Goal: Information Seeking & Learning: Find specific page/section

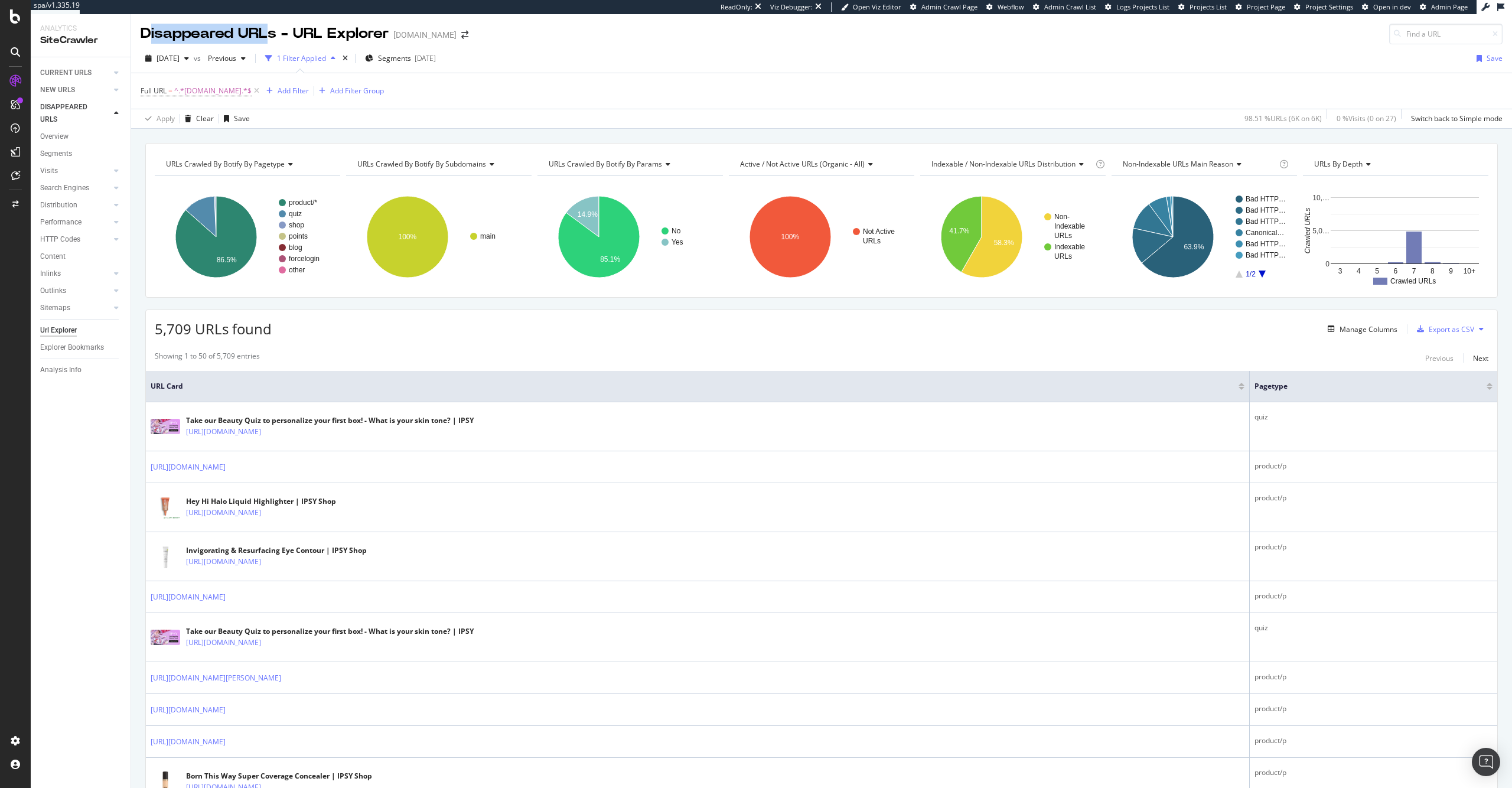
drag, startPoint x: 147, startPoint y: 34, endPoint x: 262, endPoint y: 33, distance: 115.0
click at [267, 36] on div "Disappeared URLs - URL Explorer" at bounding box center [264, 34] width 248 height 20
drag, startPoint x: 189, startPoint y: 331, endPoint x: 157, endPoint y: 326, distance: 32.4
click at [157, 326] on span "5,709 URLs found" at bounding box center [213, 328] width 117 height 19
click at [190, 333] on span "5,709 URLs found" at bounding box center [213, 328] width 117 height 19
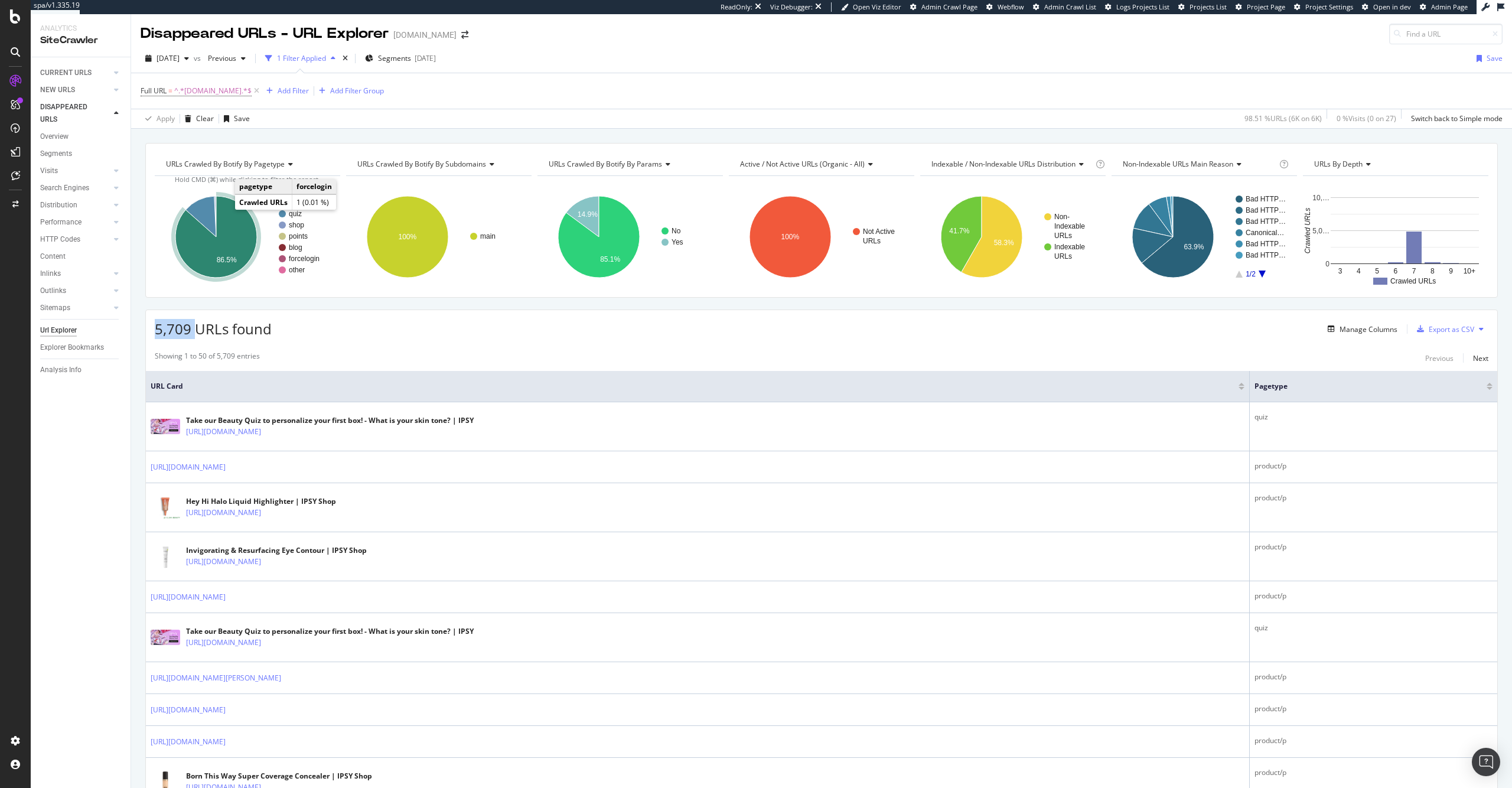
drag, startPoint x: 190, startPoint y: 333, endPoint x: 159, endPoint y: 331, distance: 31.1
click at [156, 329] on span "5,709 URLs found" at bounding box center [213, 328] width 117 height 19
click at [326, 338] on div "5,709 URLs found Manage Columns Export as CSV" at bounding box center [821, 325] width 1351 height 29
click at [179, 61] on span "[DATE]" at bounding box center [167, 58] width 23 height 10
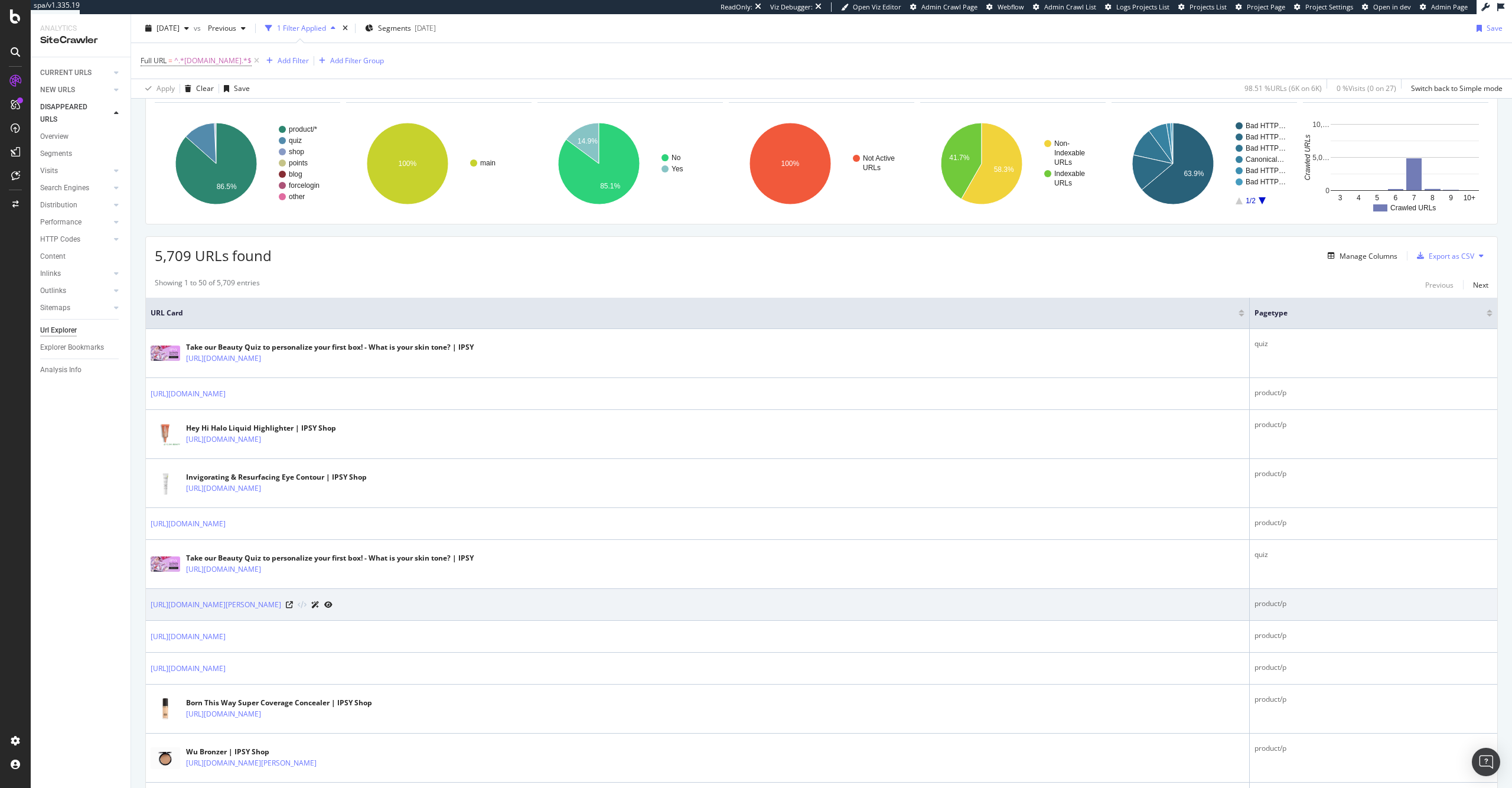
scroll to position [215, 0]
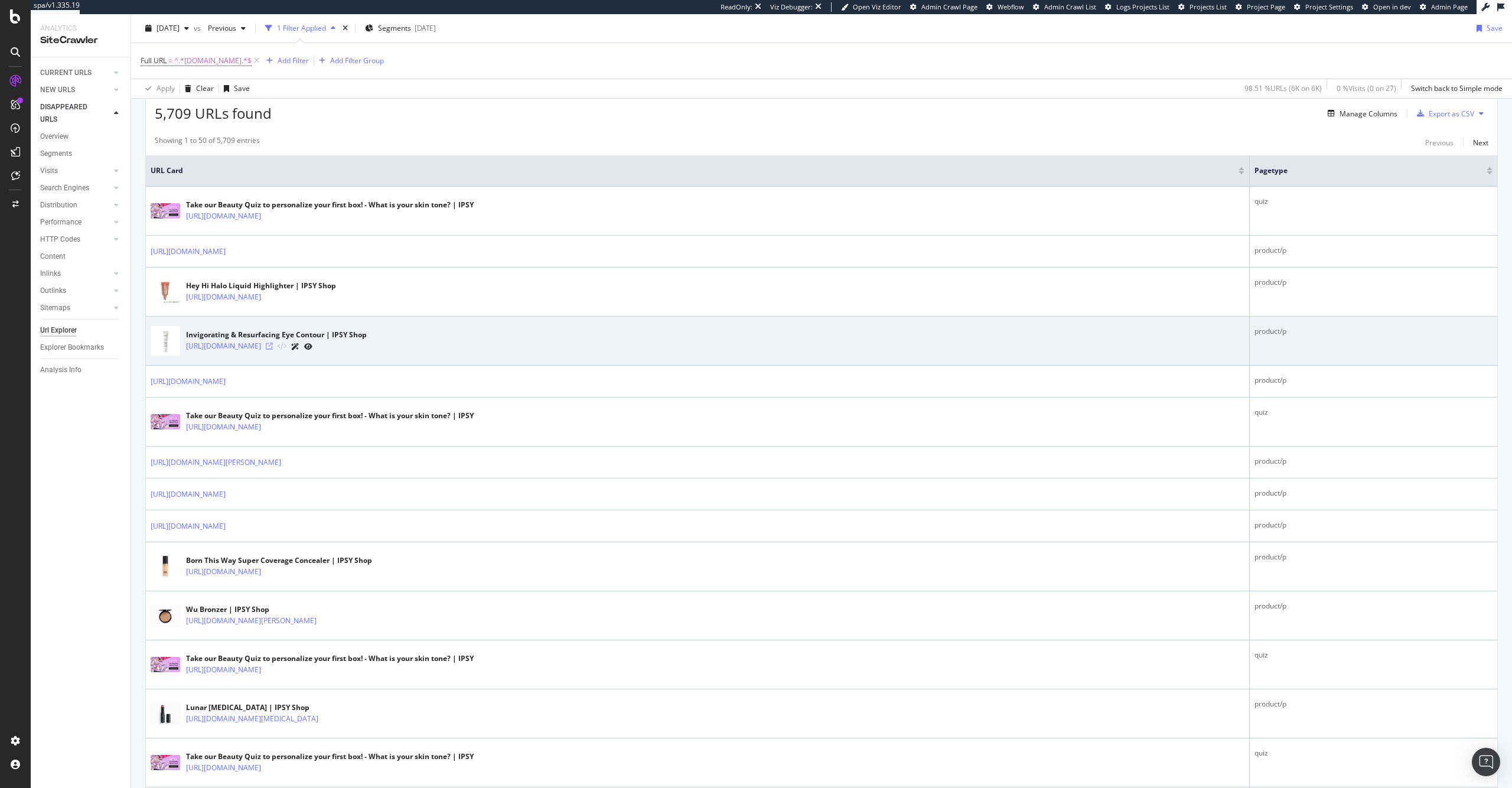
click at [272, 345] on icon at bounding box center [269, 346] width 7 height 7
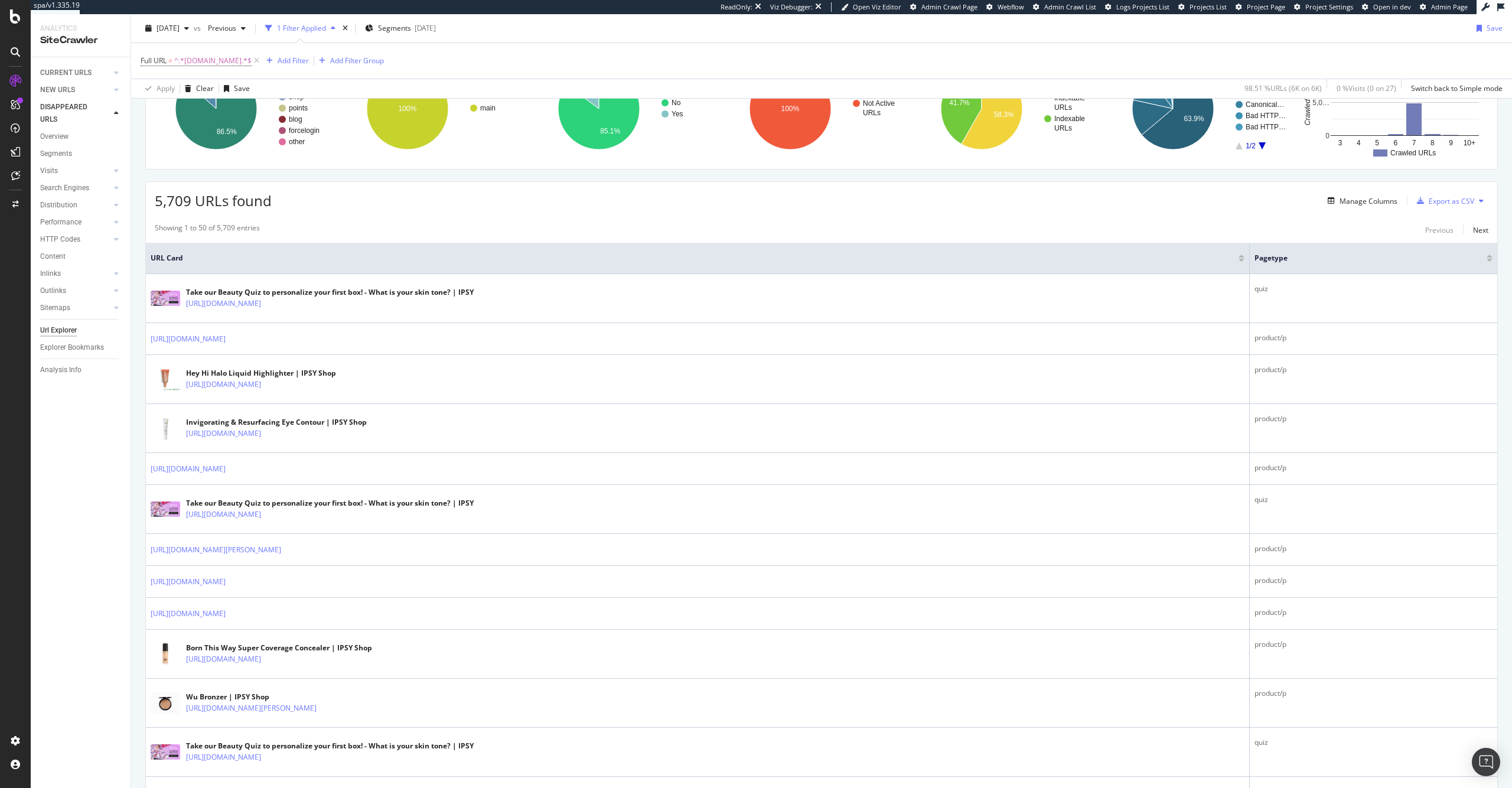
scroll to position [126, 0]
drag, startPoint x: 190, startPoint y: 205, endPoint x: 154, endPoint y: 203, distance: 36.1
click at [155, 203] on span "5,709 URLs found" at bounding box center [213, 203] width 117 height 19
click at [194, 201] on span "5,709 URLs found" at bounding box center [213, 203] width 117 height 19
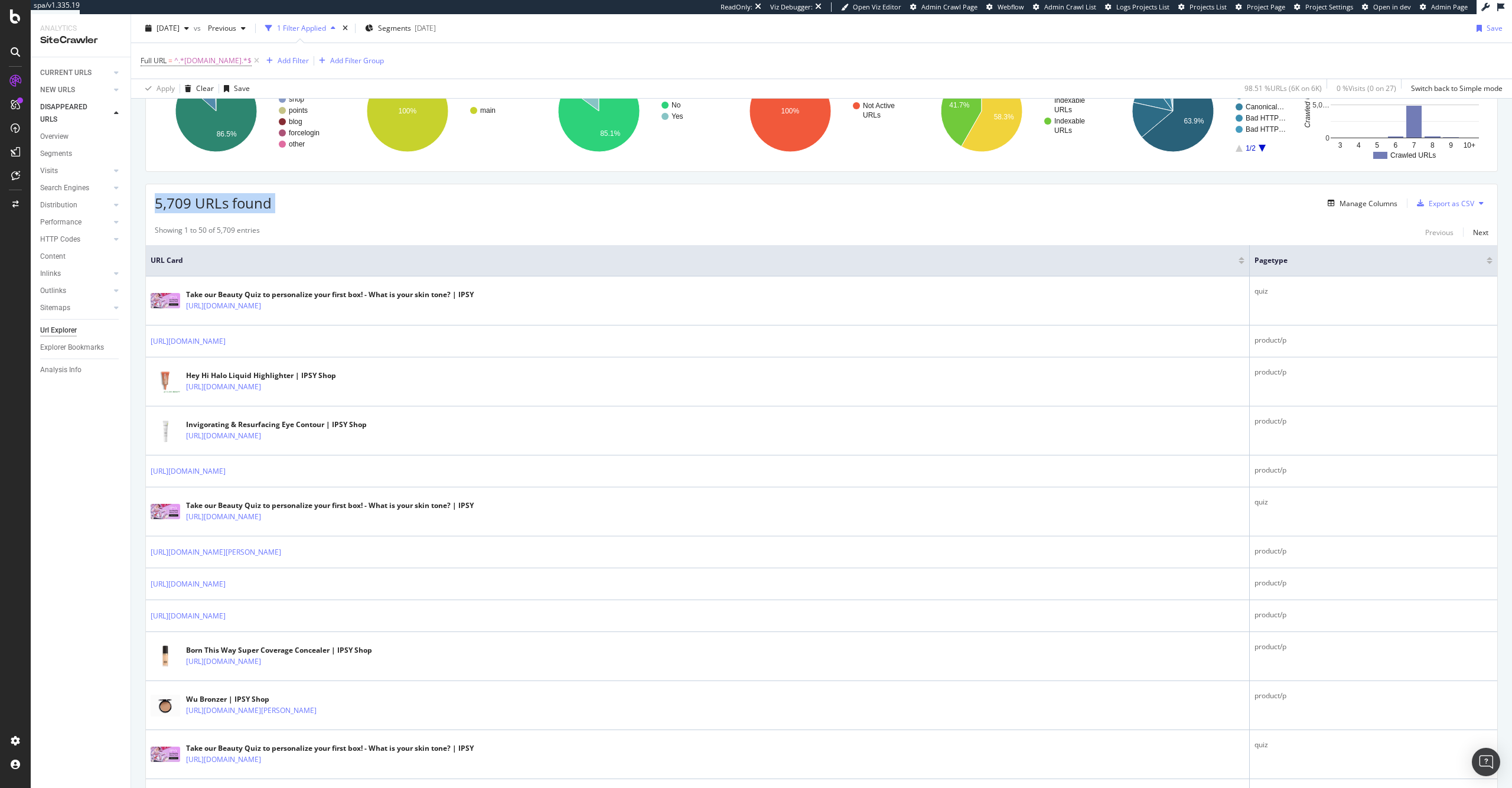
click at [194, 201] on span "5,709 URLs found" at bounding box center [213, 203] width 117 height 19
click at [1345, 198] on div "Manage Columns" at bounding box center [1368, 204] width 58 height 10
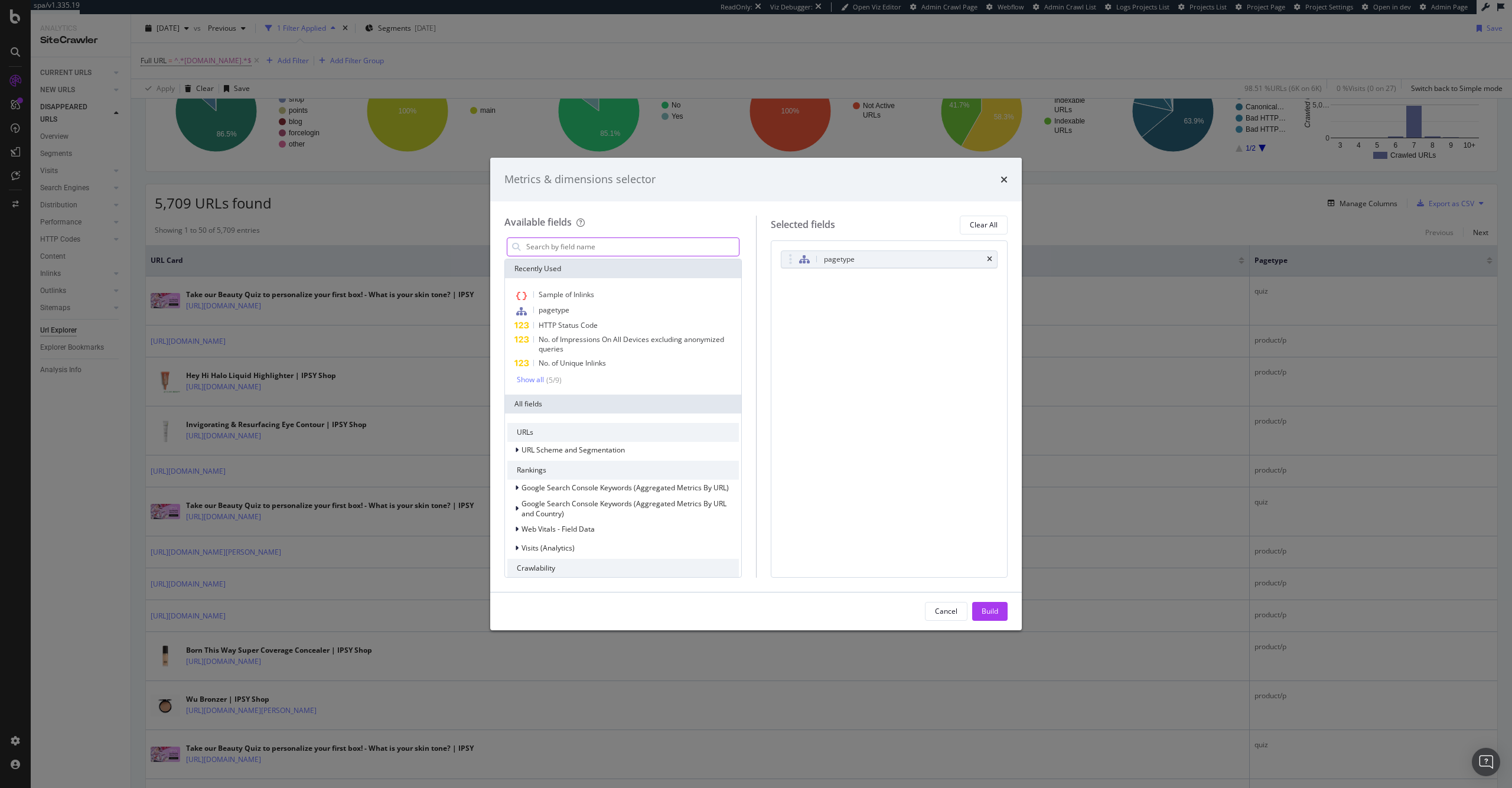
click at [645, 241] on input "modal" at bounding box center [632, 246] width 214 height 18
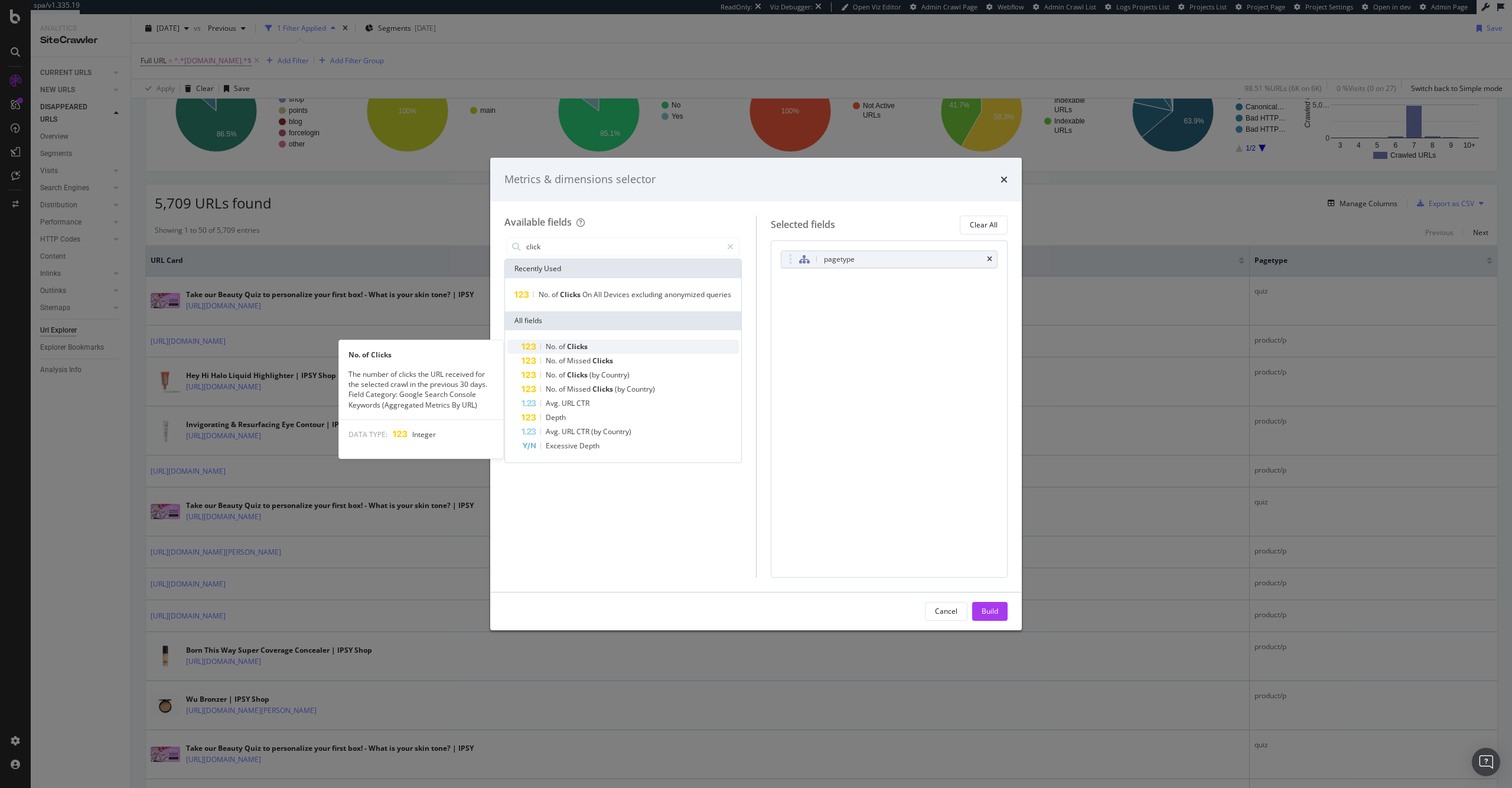
type input "click"
click at [626, 342] on div "No. of Clicks" at bounding box center [630, 346] width 217 height 14
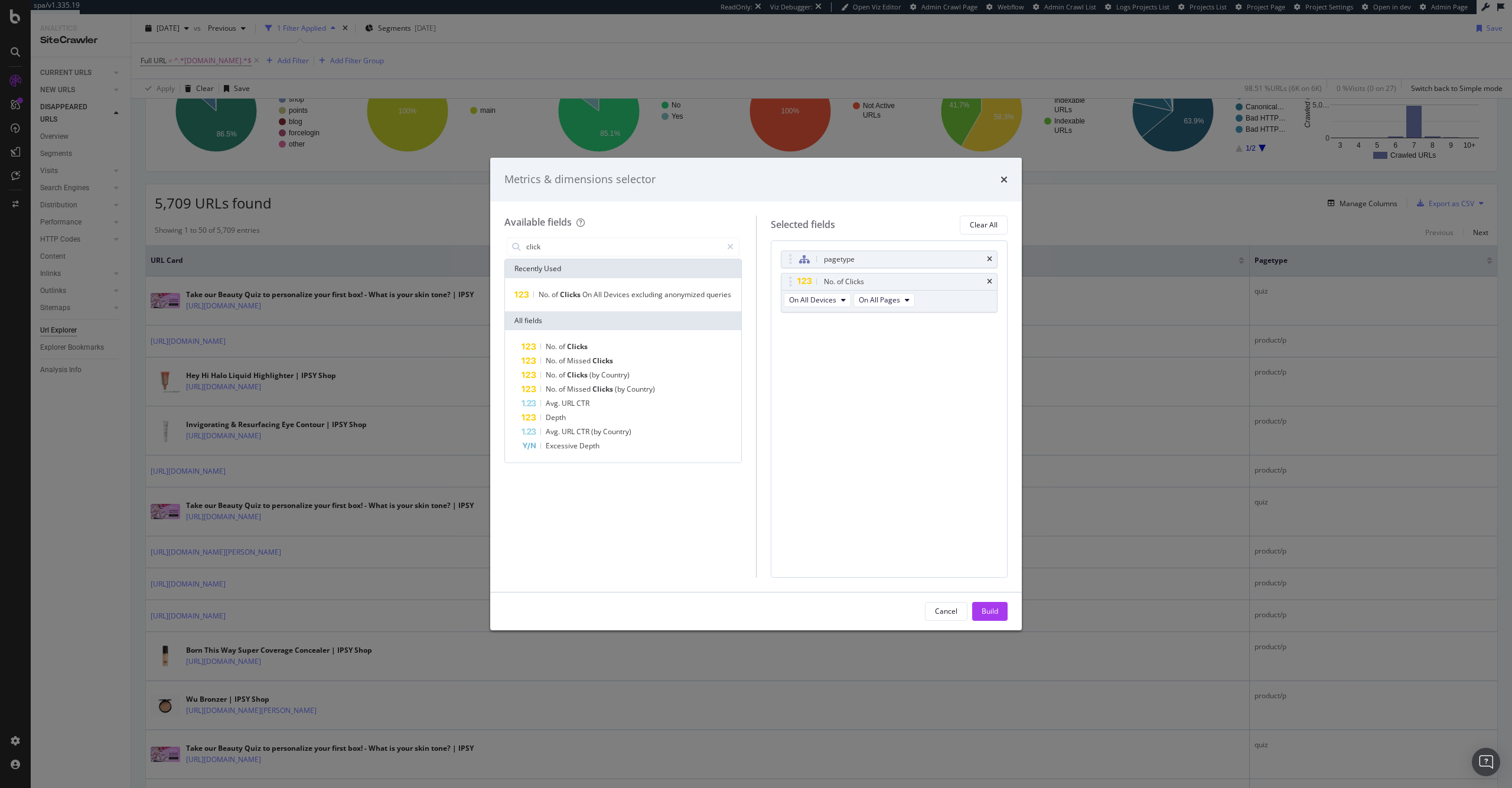
click at [994, 612] on div "Build" at bounding box center [990, 611] width 17 height 10
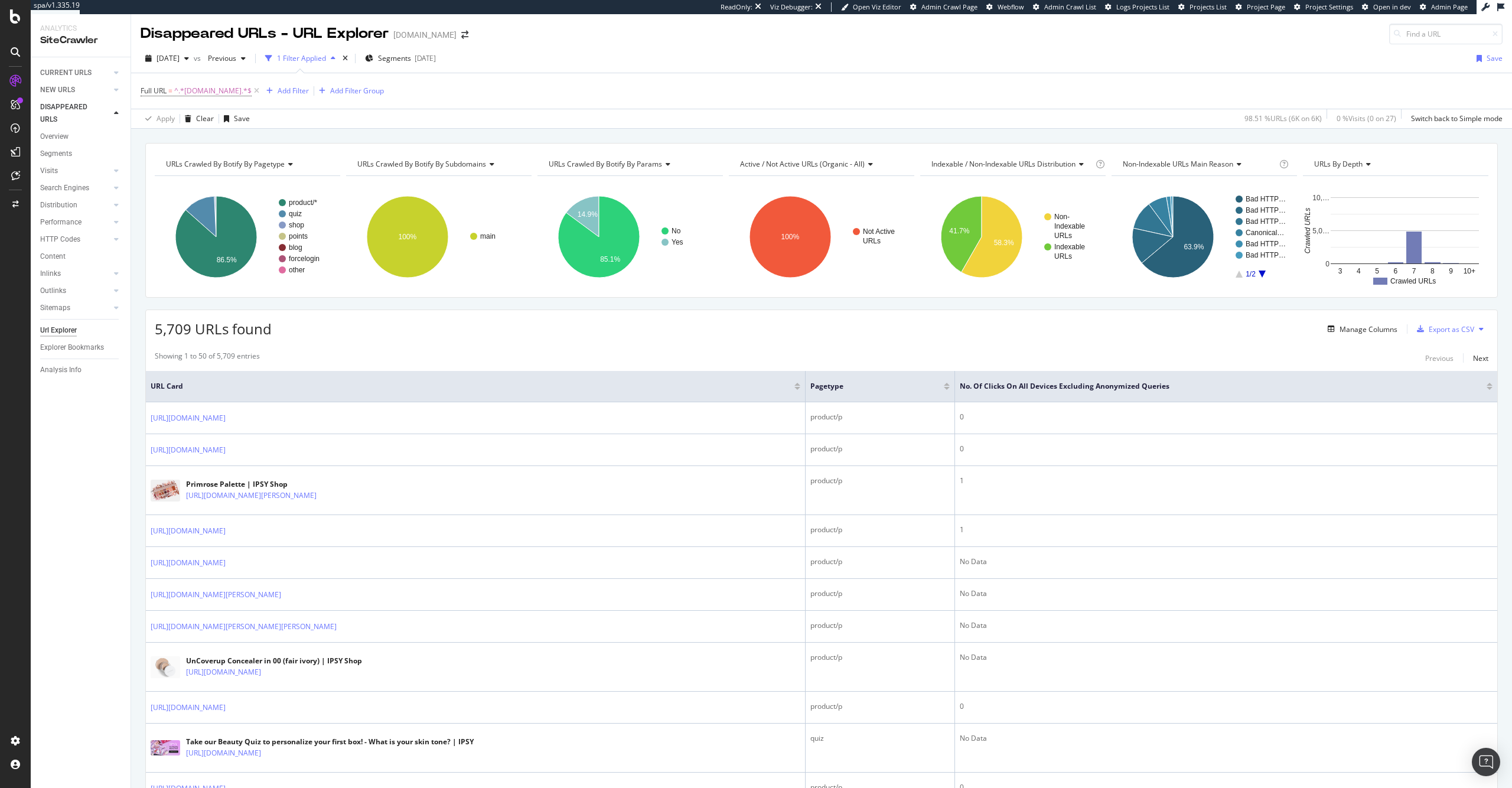
click at [1486, 389] on div at bounding box center [1488, 389] width 6 height 3
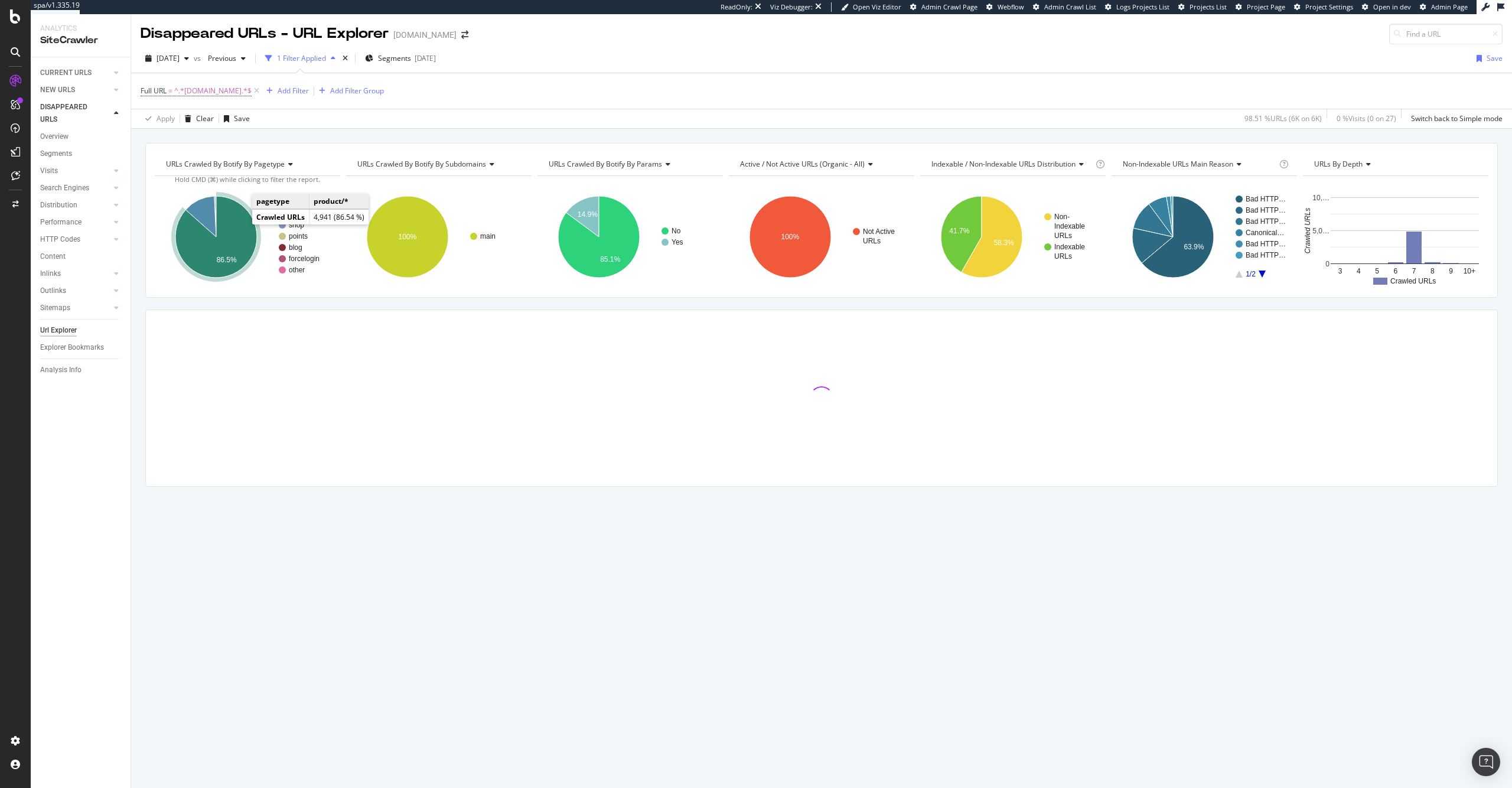
click at [226, 231] on icon "A chart." at bounding box center [216, 236] width 82 height 82
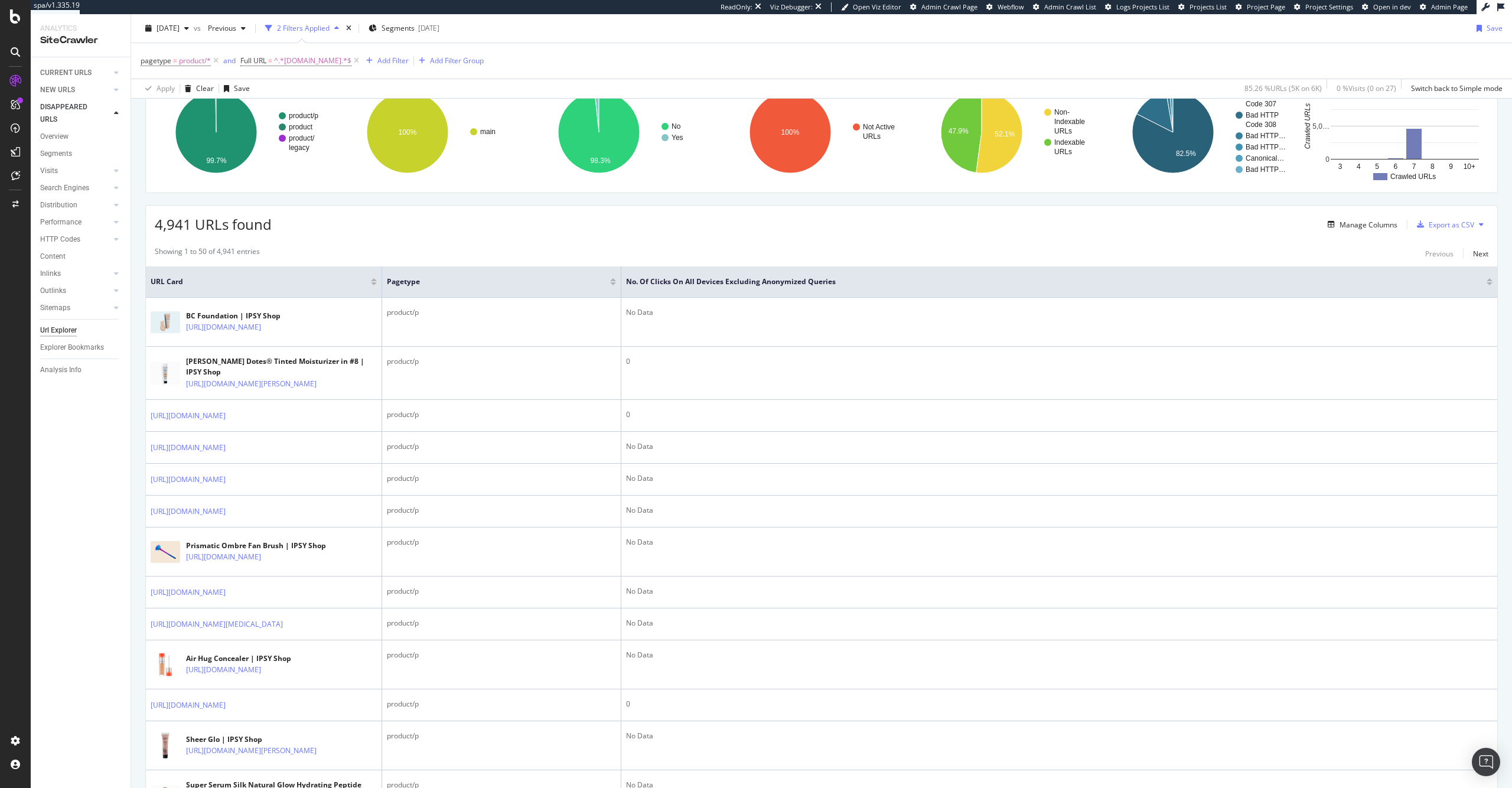
scroll to position [97, 0]
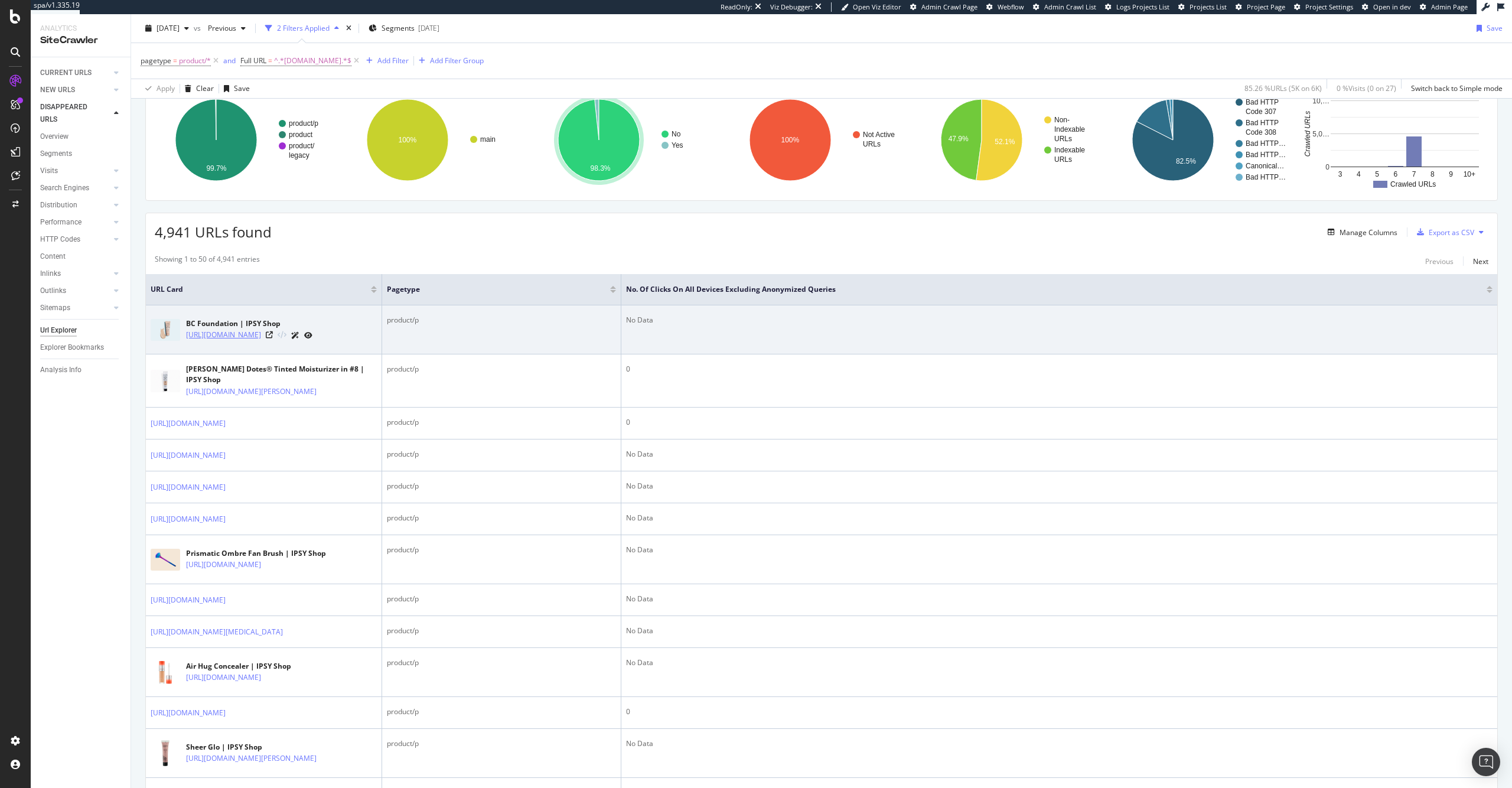
drag, startPoint x: 182, startPoint y: 327, endPoint x: 289, endPoint y: 346, distance: 108.7
click at [289, 344] on div "BC Foundation | IPSY Shop https://www.ipsy.com/p/yensa-beauty-bc-foundation_p-j…" at bounding box center [263, 329] width 226 height 29
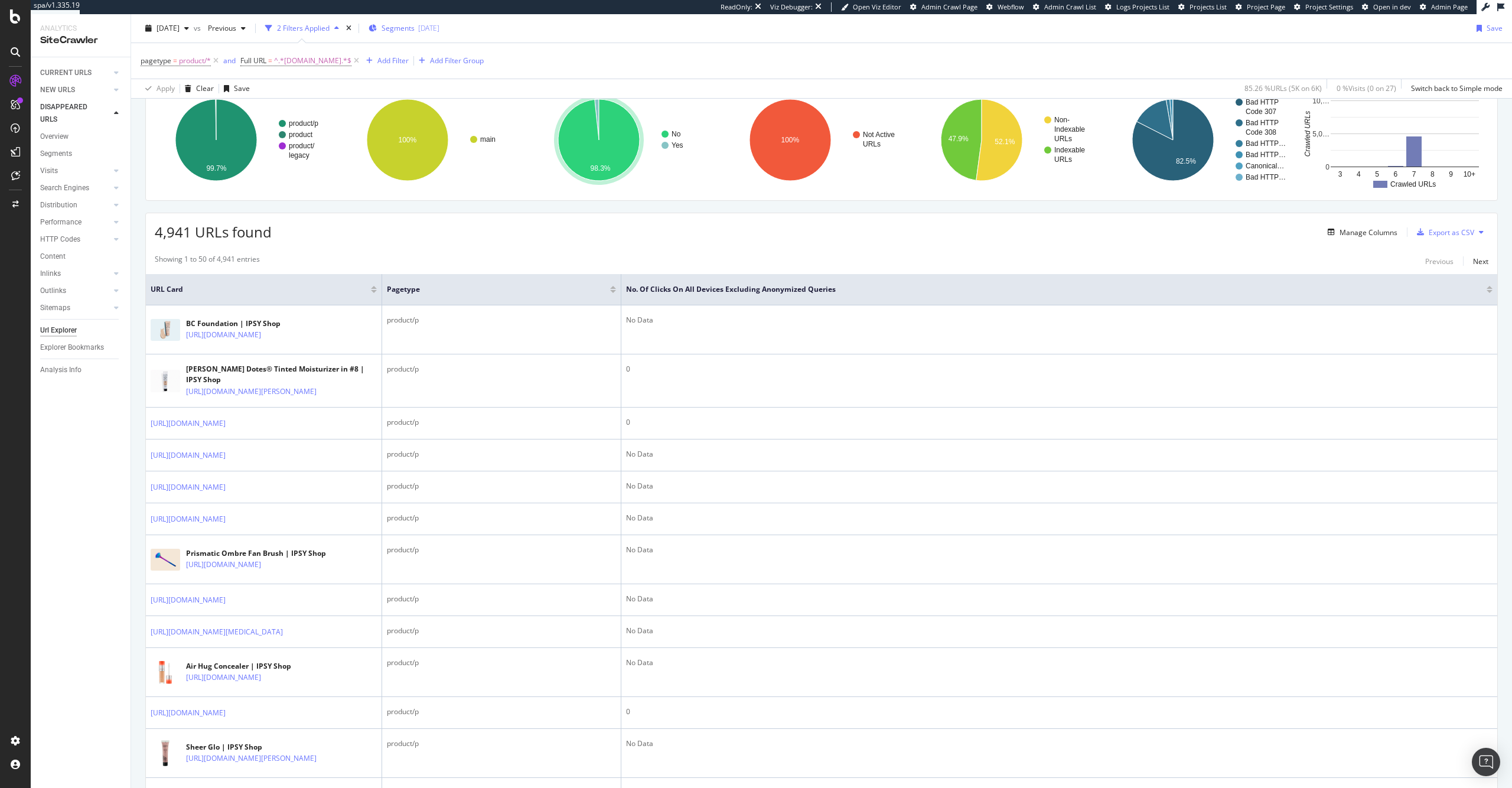
copy div "BC Foundation | IPSY Shop https://www.ipsy.com/p/yensa-beauty-bc-foundation_p-j…"
click at [1450, 229] on div "Export as CSV" at bounding box center [1451, 232] width 45 height 10
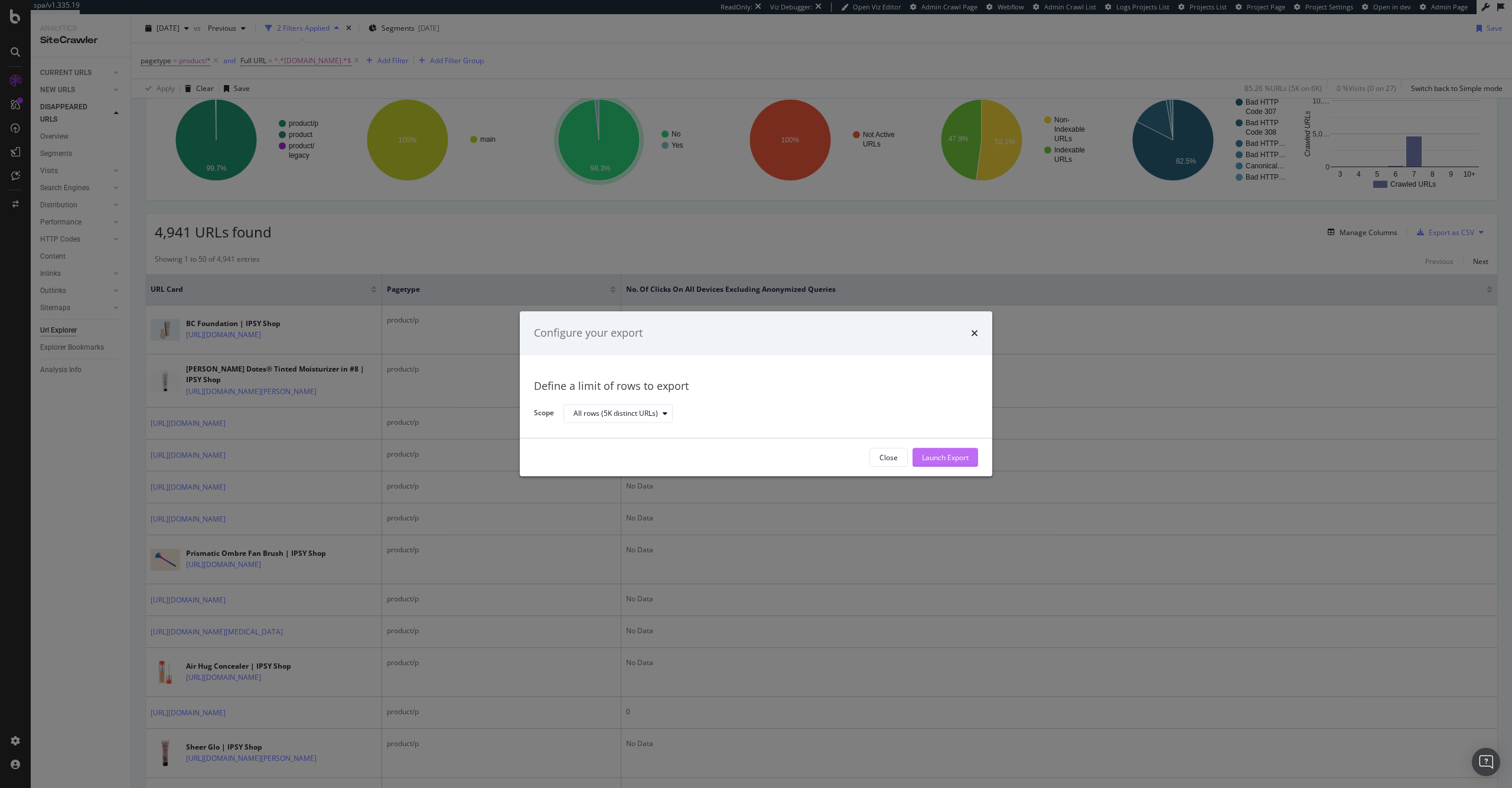
click at [937, 461] on div "Launch Export" at bounding box center [944, 457] width 46 height 10
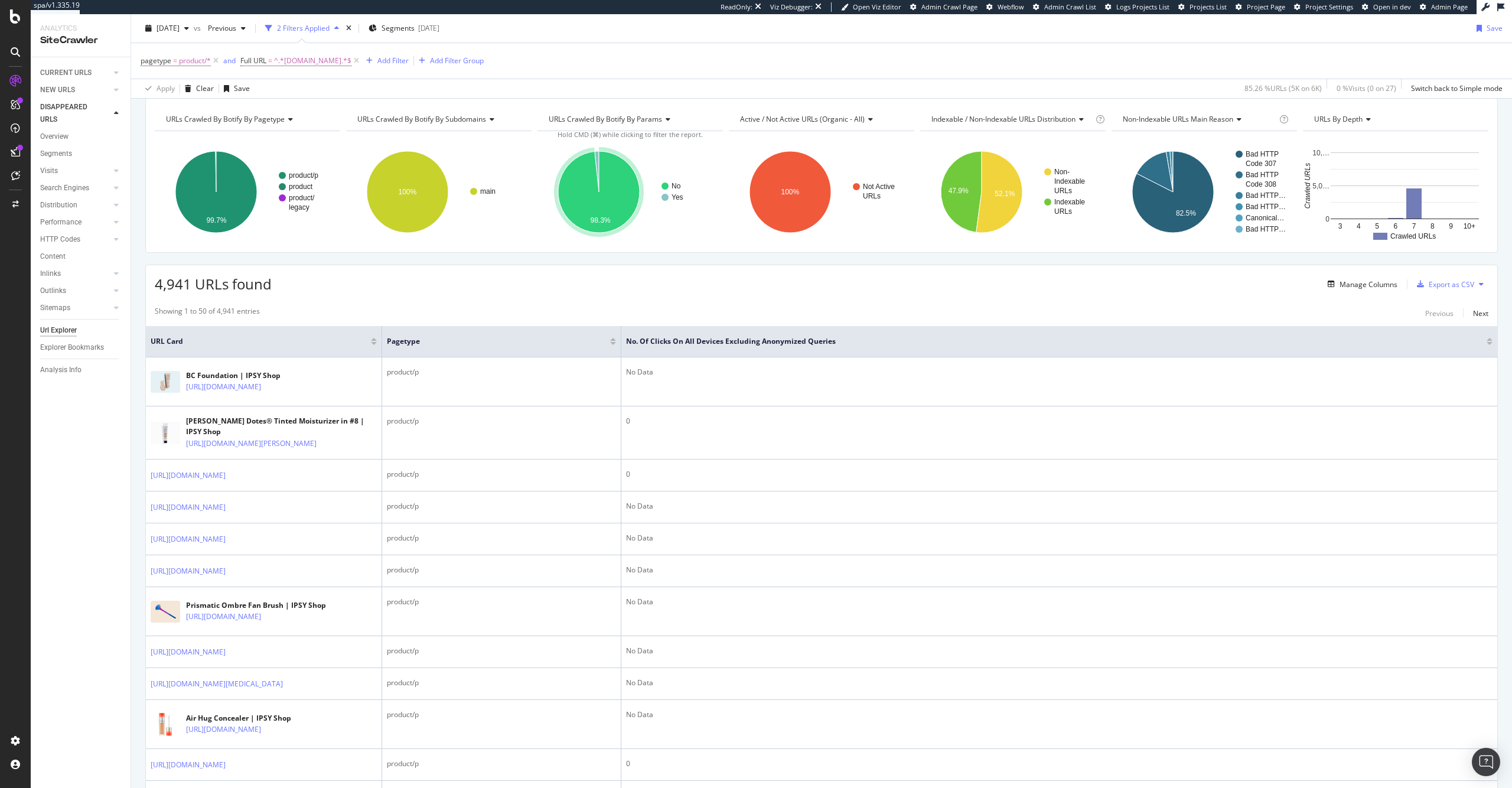
scroll to position [34, 0]
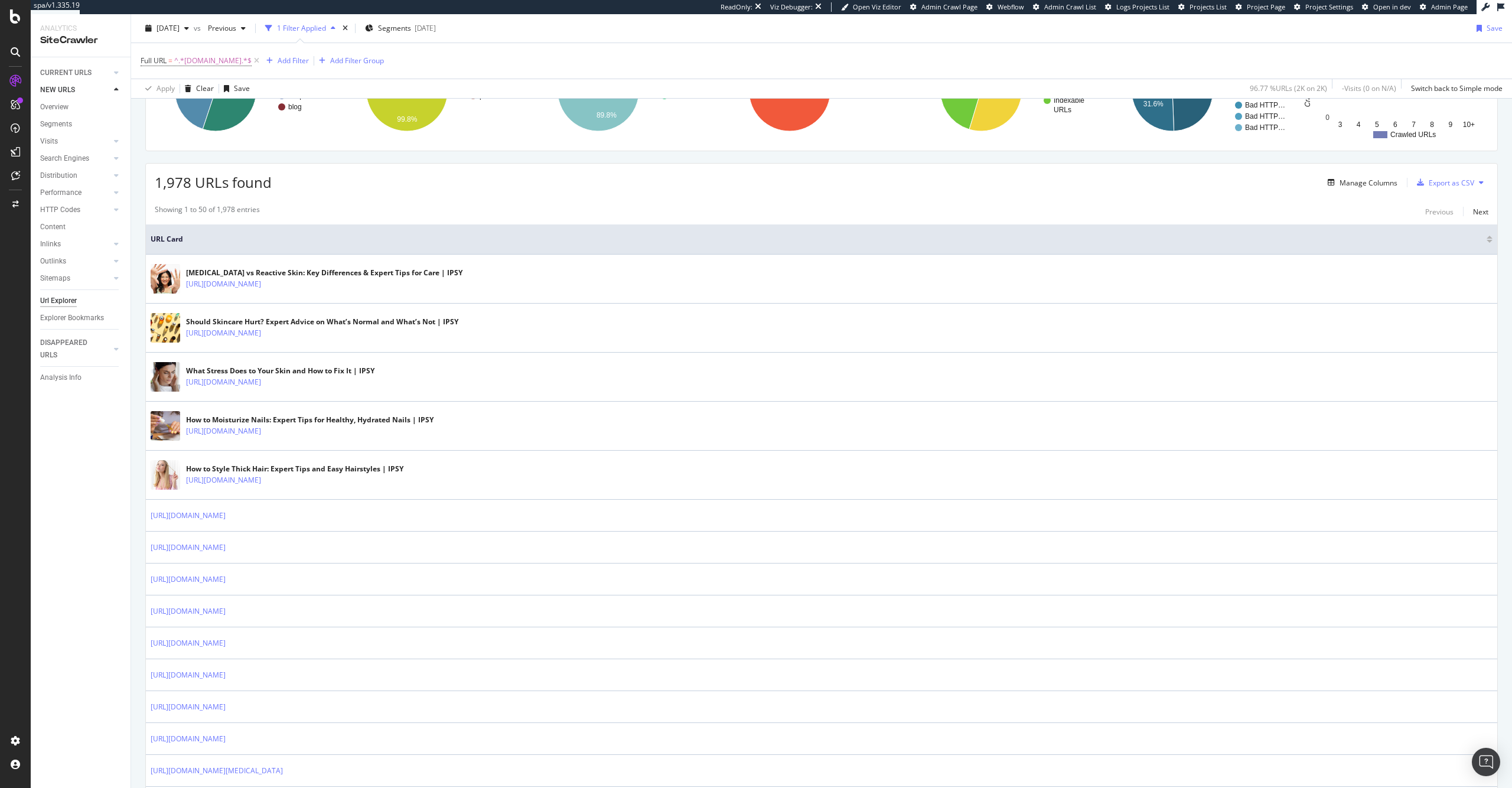
scroll to position [139, 0]
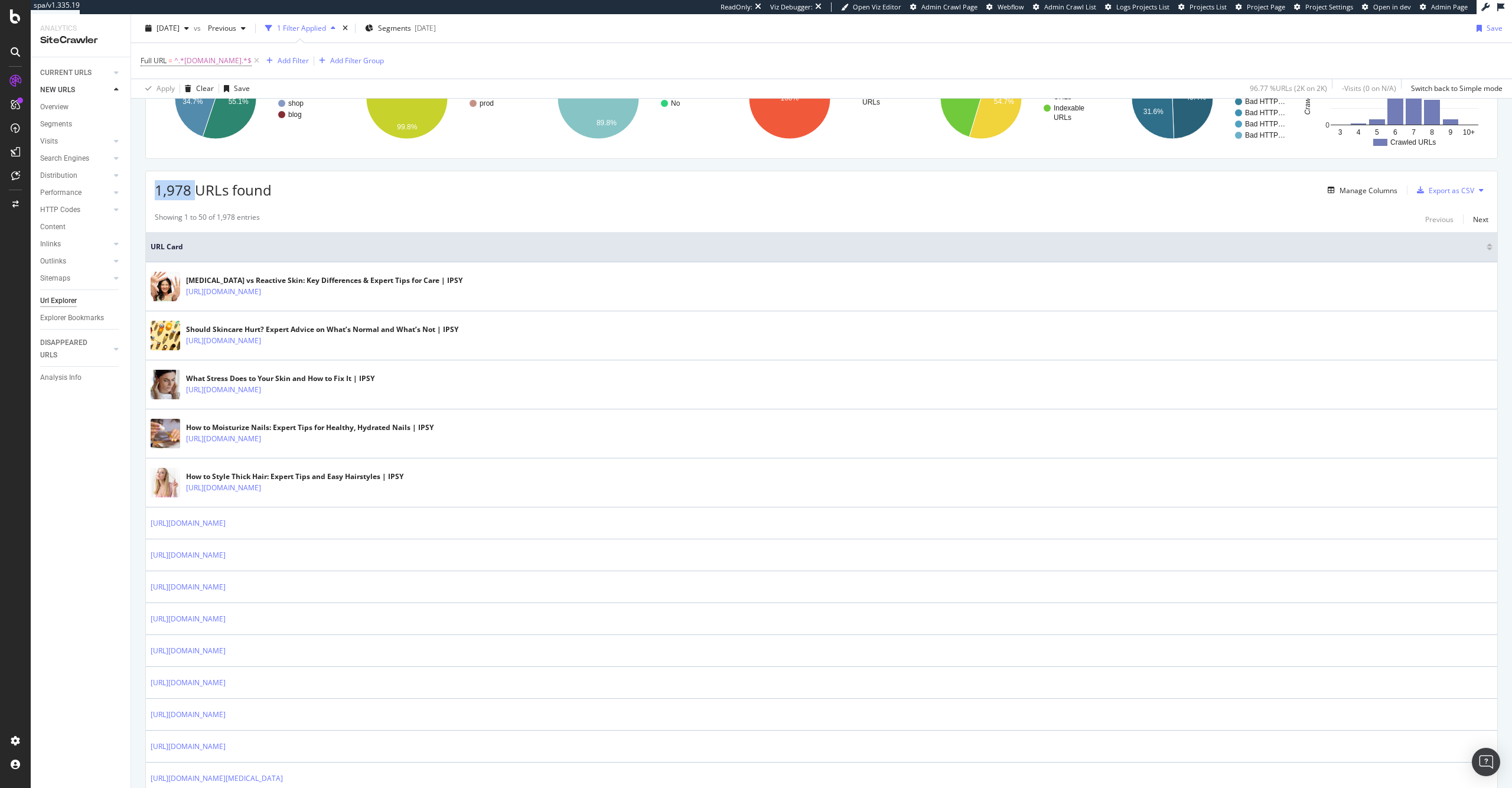
drag, startPoint x: 184, startPoint y: 191, endPoint x: 136, endPoint y: 190, distance: 48.0
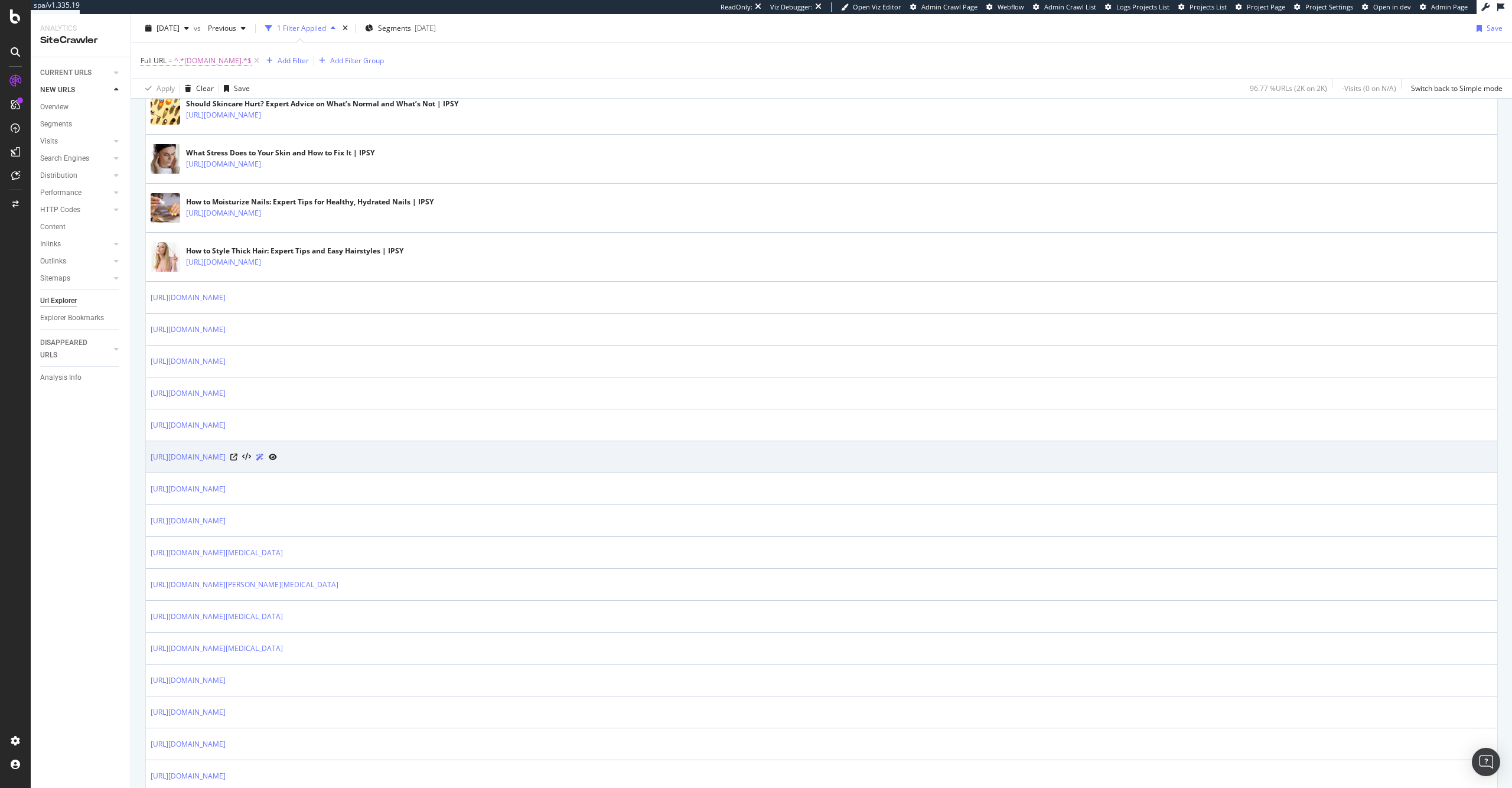
scroll to position [368, 0]
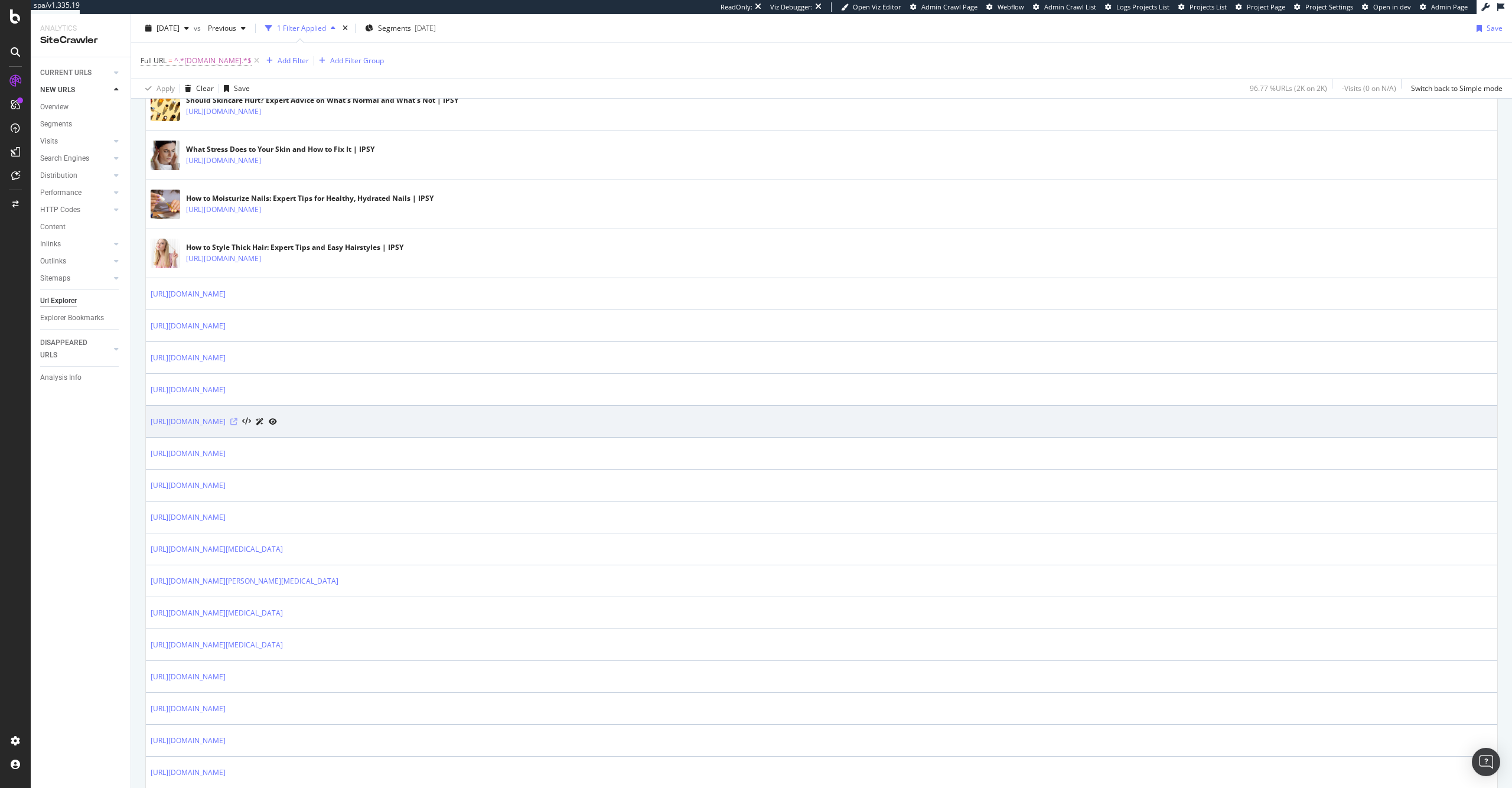
click at [237, 421] on icon at bounding box center [234, 421] width 7 height 7
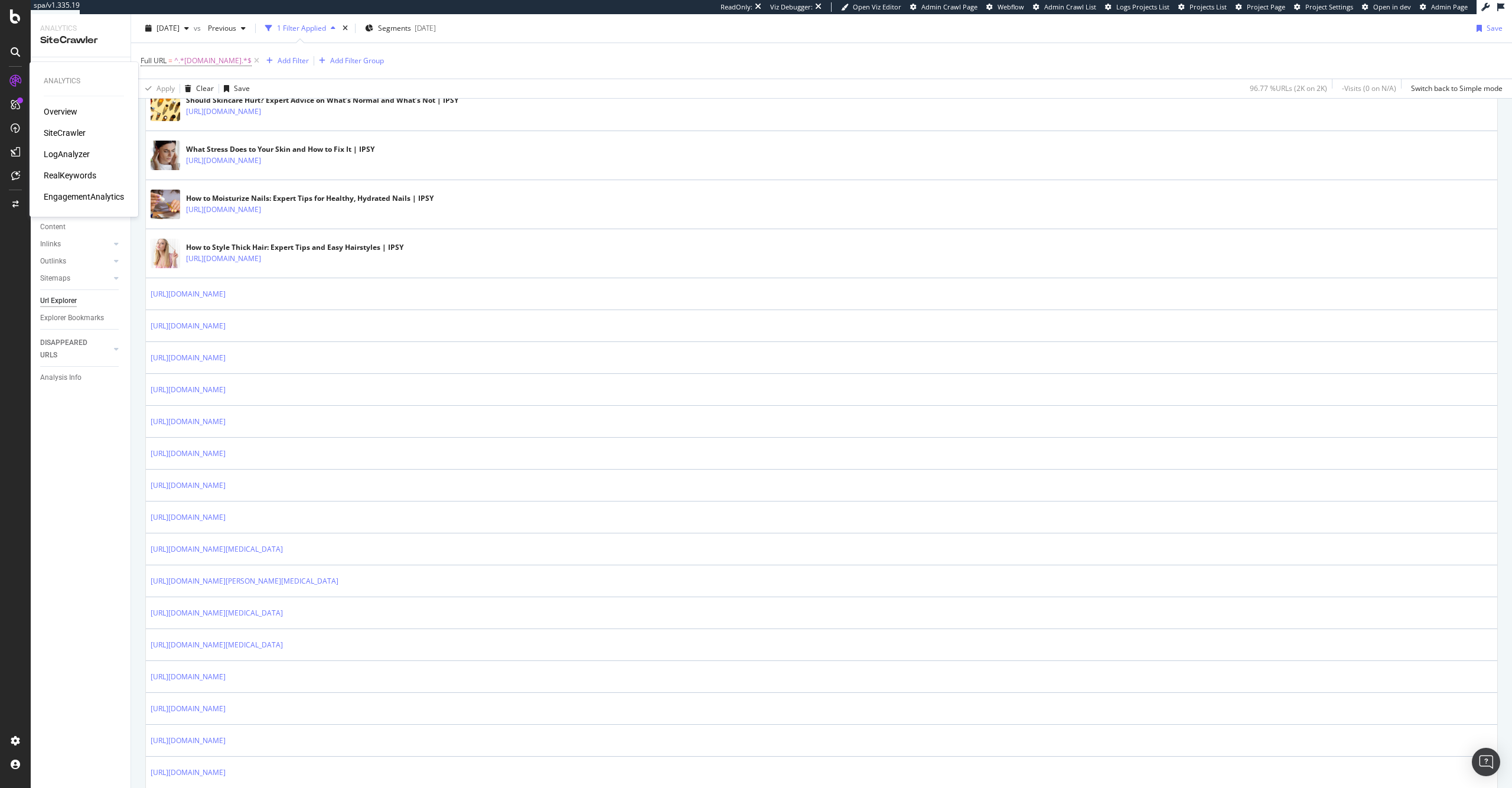
drag, startPoint x: 66, startPoint y: 132, endPoint x: 104, endPoint y: 124, distance: 38.8
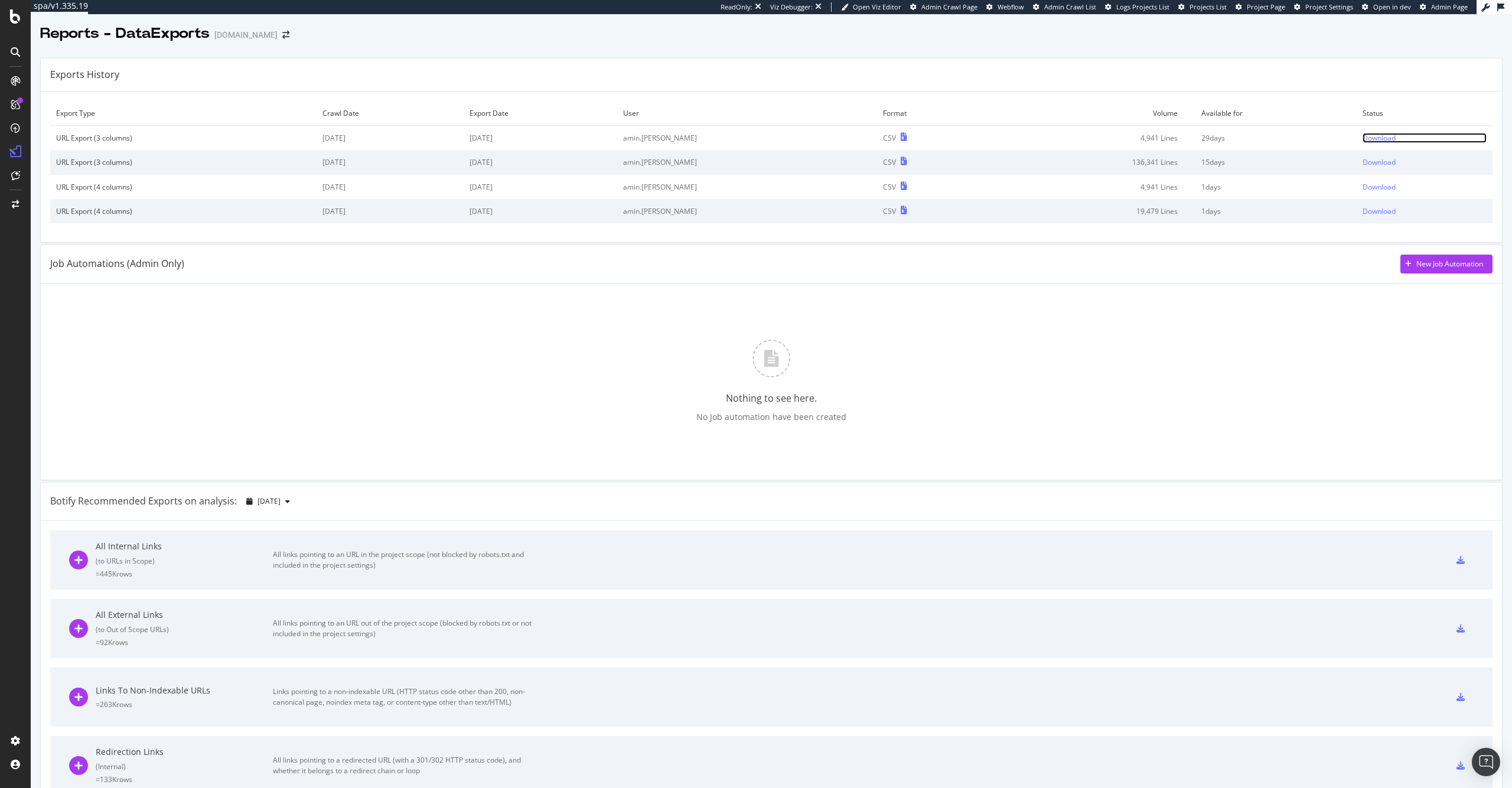
click at [1367, 133] on div "Download" at bounding box center [1378, 138] width 33 height 10
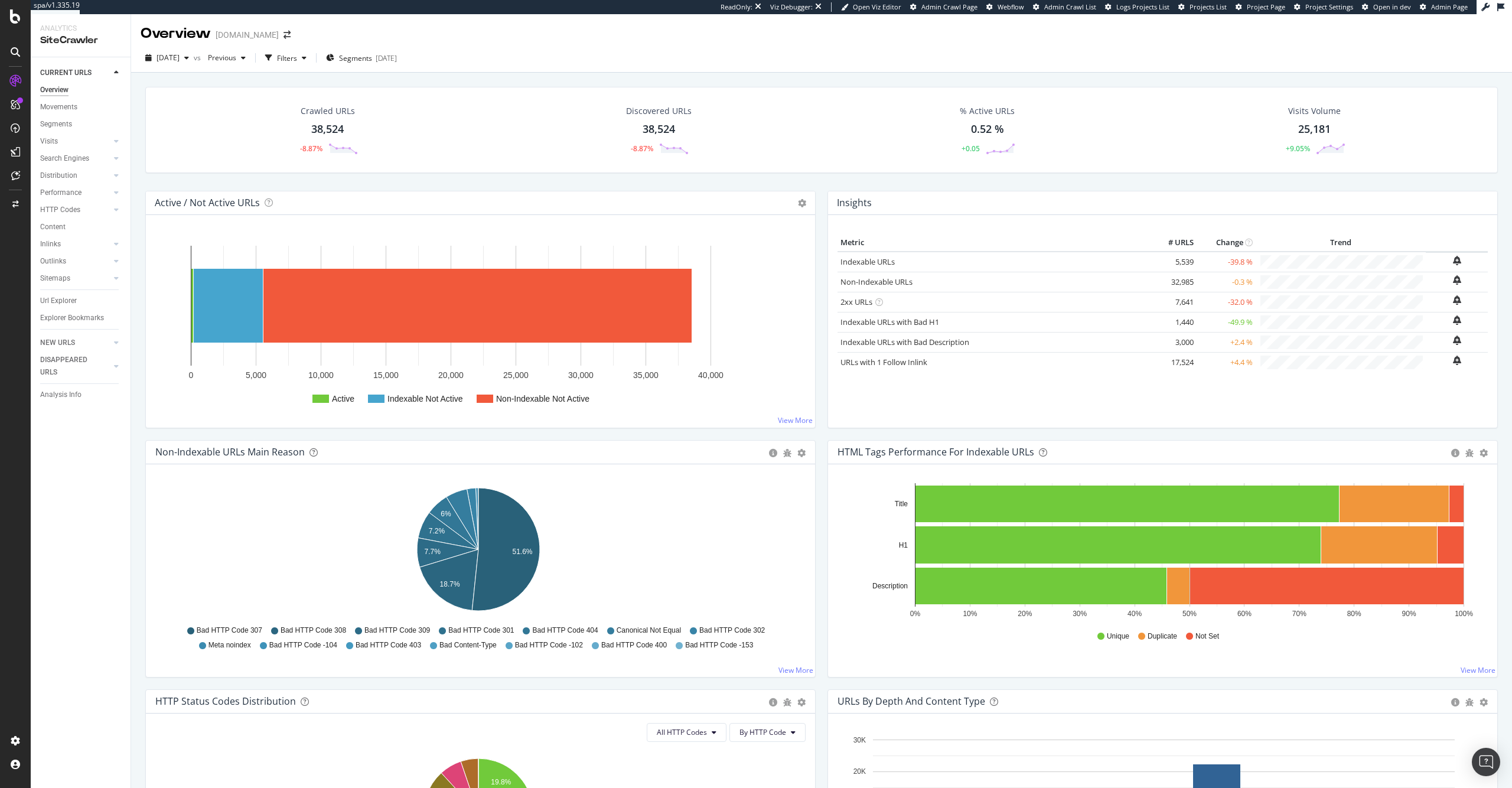
click at [336, 126] on div "38,524" at bounding box center [327, 130] width 33 height 15
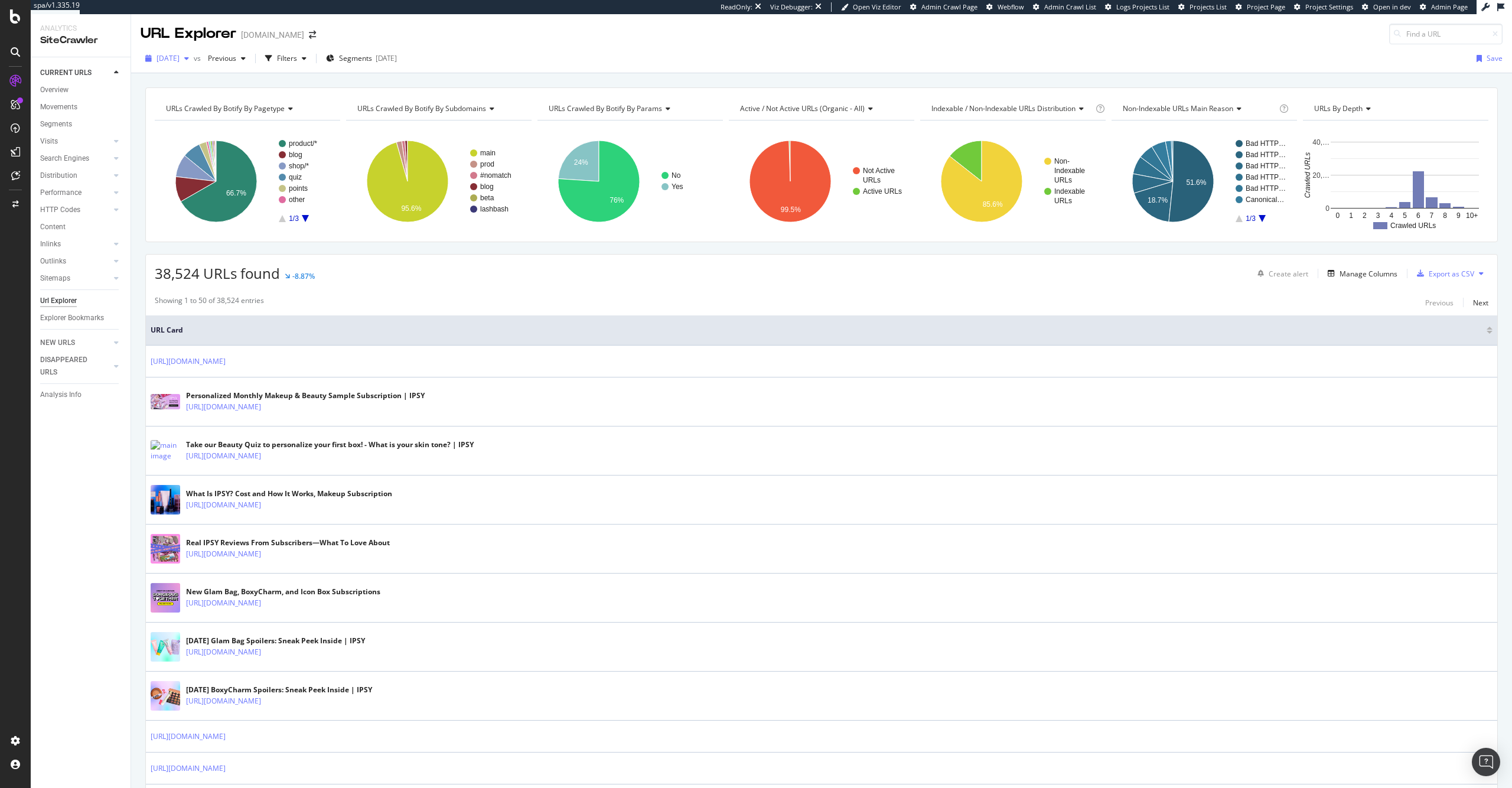
click at [179, 57] on span "[DATE]" at bounding box center [167, 58] width 23 height 10
click at [204, 114] on div "2025 Aug. 3rd 42.3K URLs" at bounding box center [218, 123] width 140 height 17
click at [236, 182] on icon "A chart." at bounding box center [217, 181] width 79 height 82
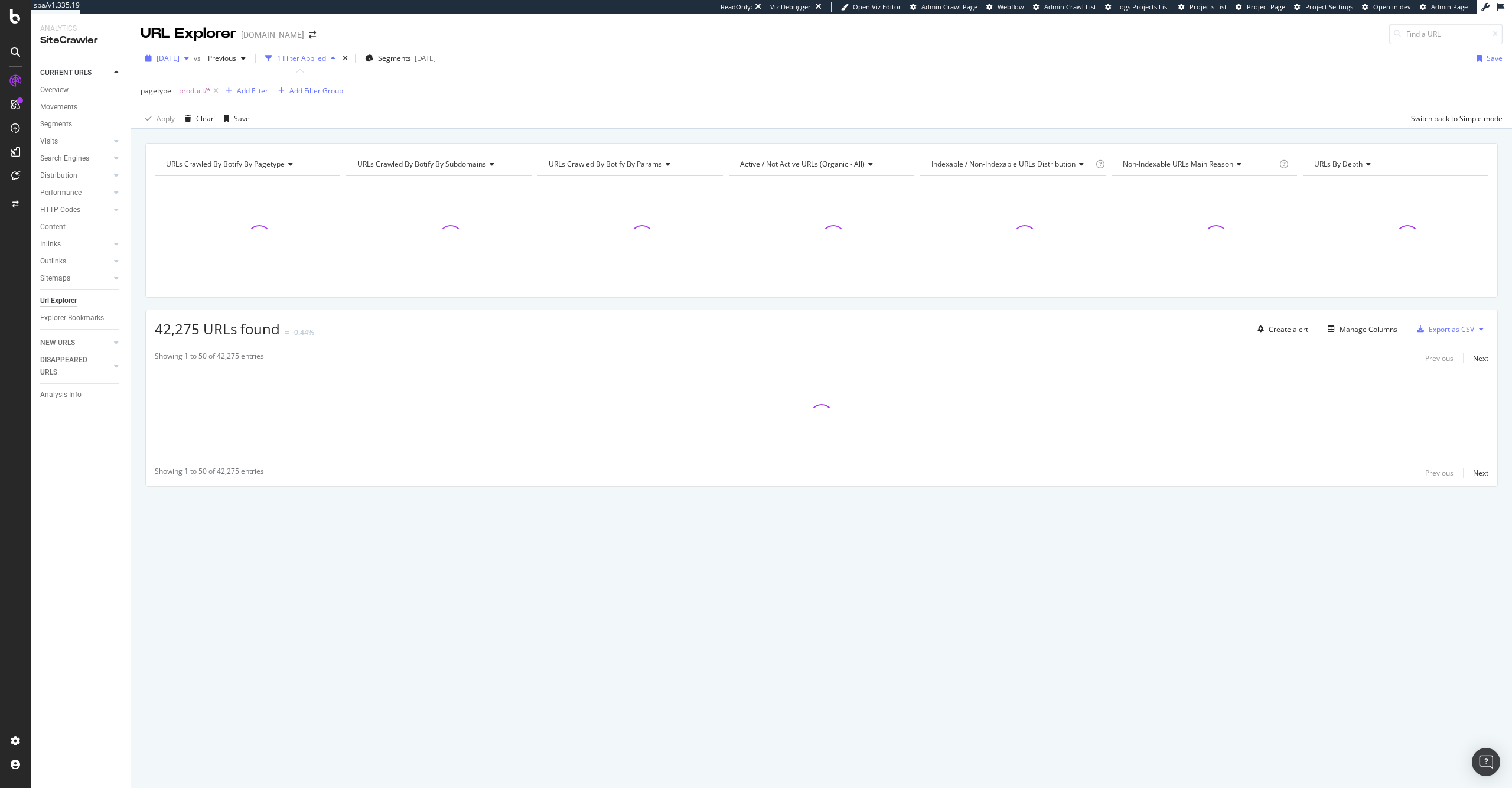
click at [179, 59] on span "[DATE]" at bounding box center [167, 58] width 23 height 10
click at [216, 99] on div "2025 Aug. 10th 38.5K URLs" at bounding box center [209, 101] width 105 height 11
click at [231, 61] on span "[DATE]" at bounding box center [217, 58] width 28 height 10
click at [270, 124] on div "[DATE]" at bounding box center [261, 123] width 61 height 11
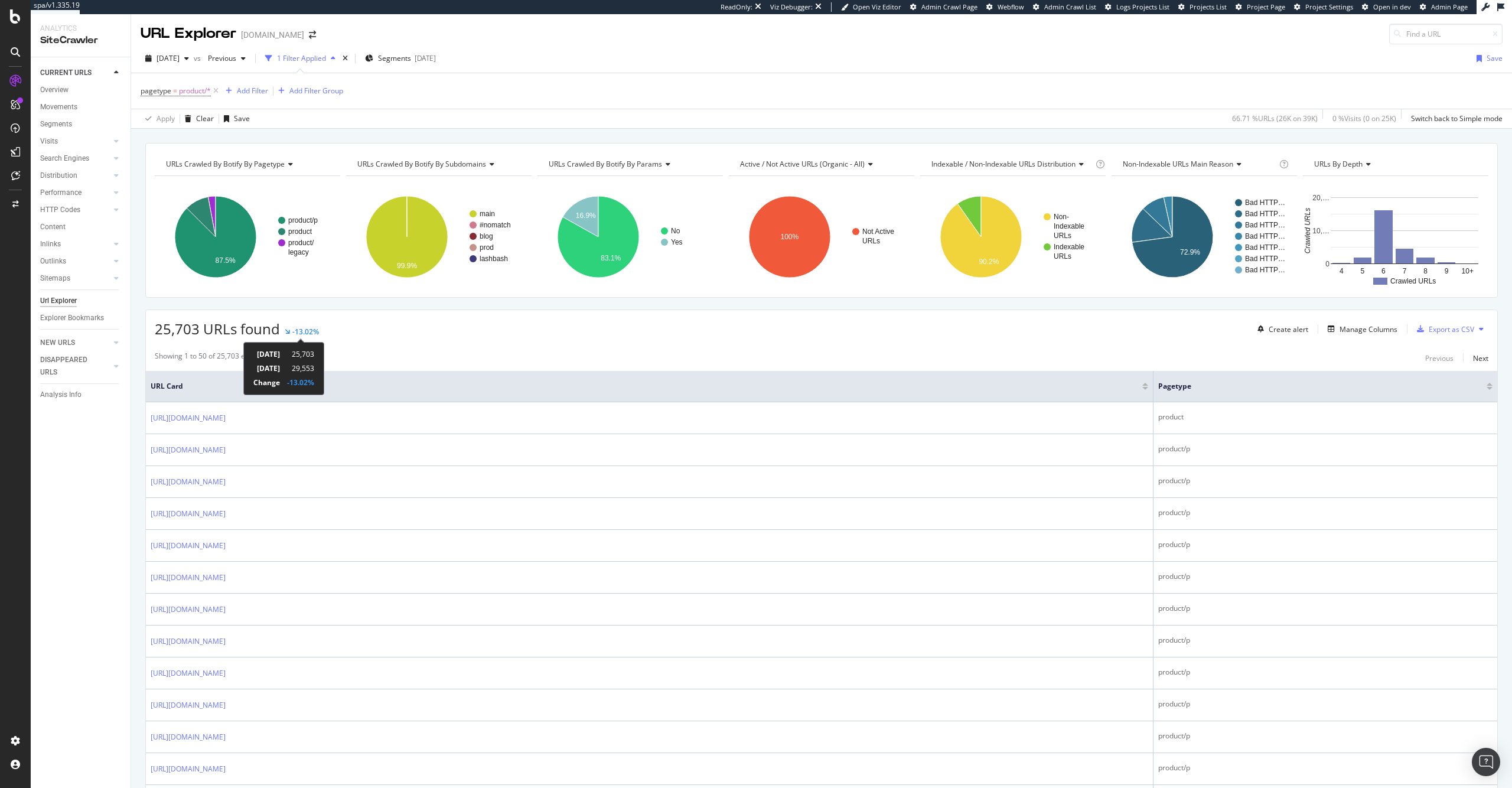
drag, startPoint x: 352, startPoint y: 383, endPoint x: 249, endPoint y: 353, distance: 107.3
click at [249, 353] on div "10th August 2025 25,703 3rd August 2025 29,553 Change -13.02%" at bounding box center [283, 368] width 81 height 53
click at [373, 318] on div "25,703 URLs found -13.02% Create alert Manage Columns Export as CSV" at bounding box center [821, 325] width 1351 height 29
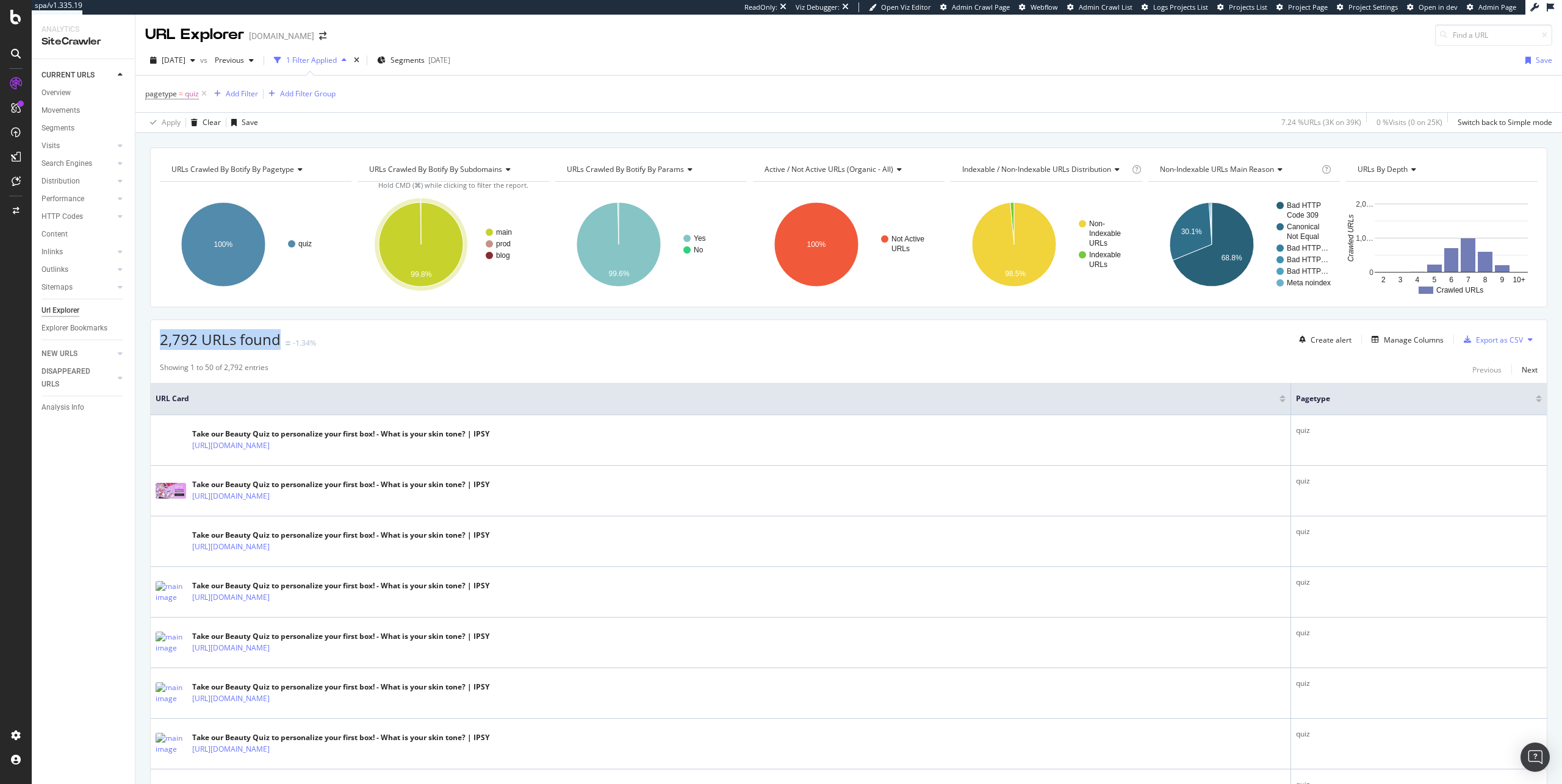
drag, startPoint x: 161, startPoint y: 340, endPoint x: 278, endPoint y: 339, distance: 117.0
click at [278, 339] on span "2,792 URLs found" at bounding box center [220, 339] width 121 height 20
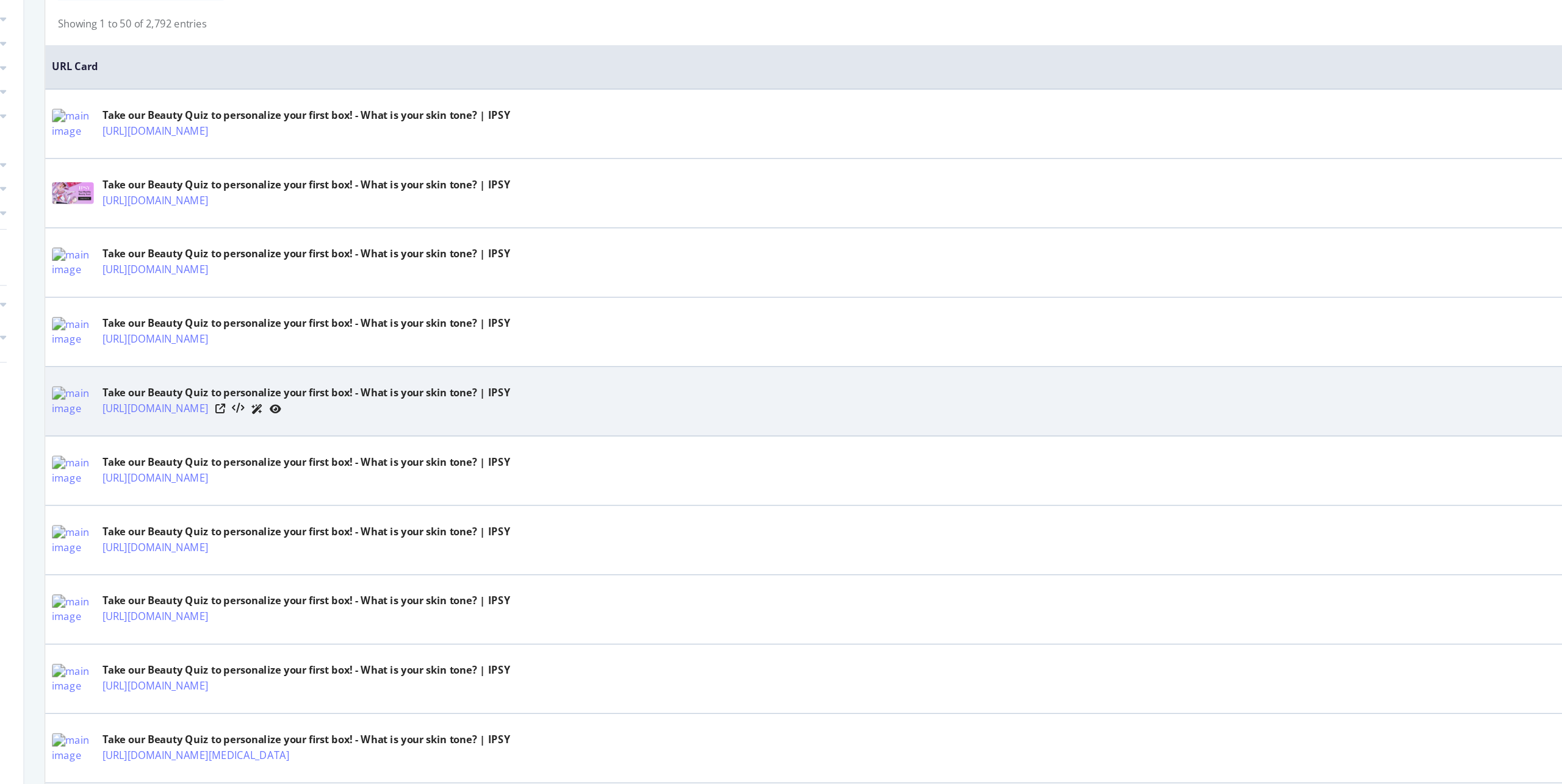
scroll to position [221, 0]
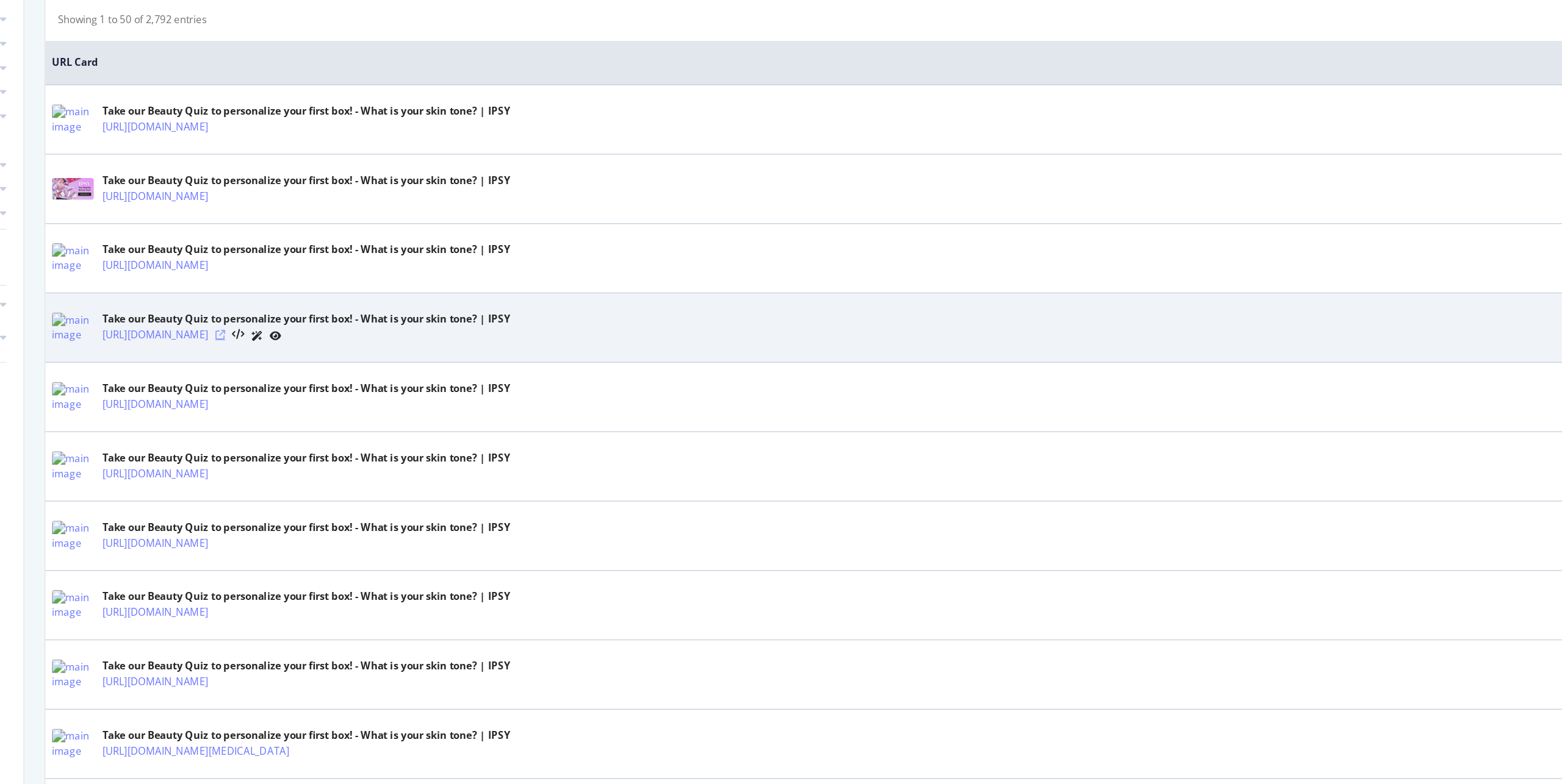
click at [281, 377] on icon at bounding box center [278, 376] width 7 height 7
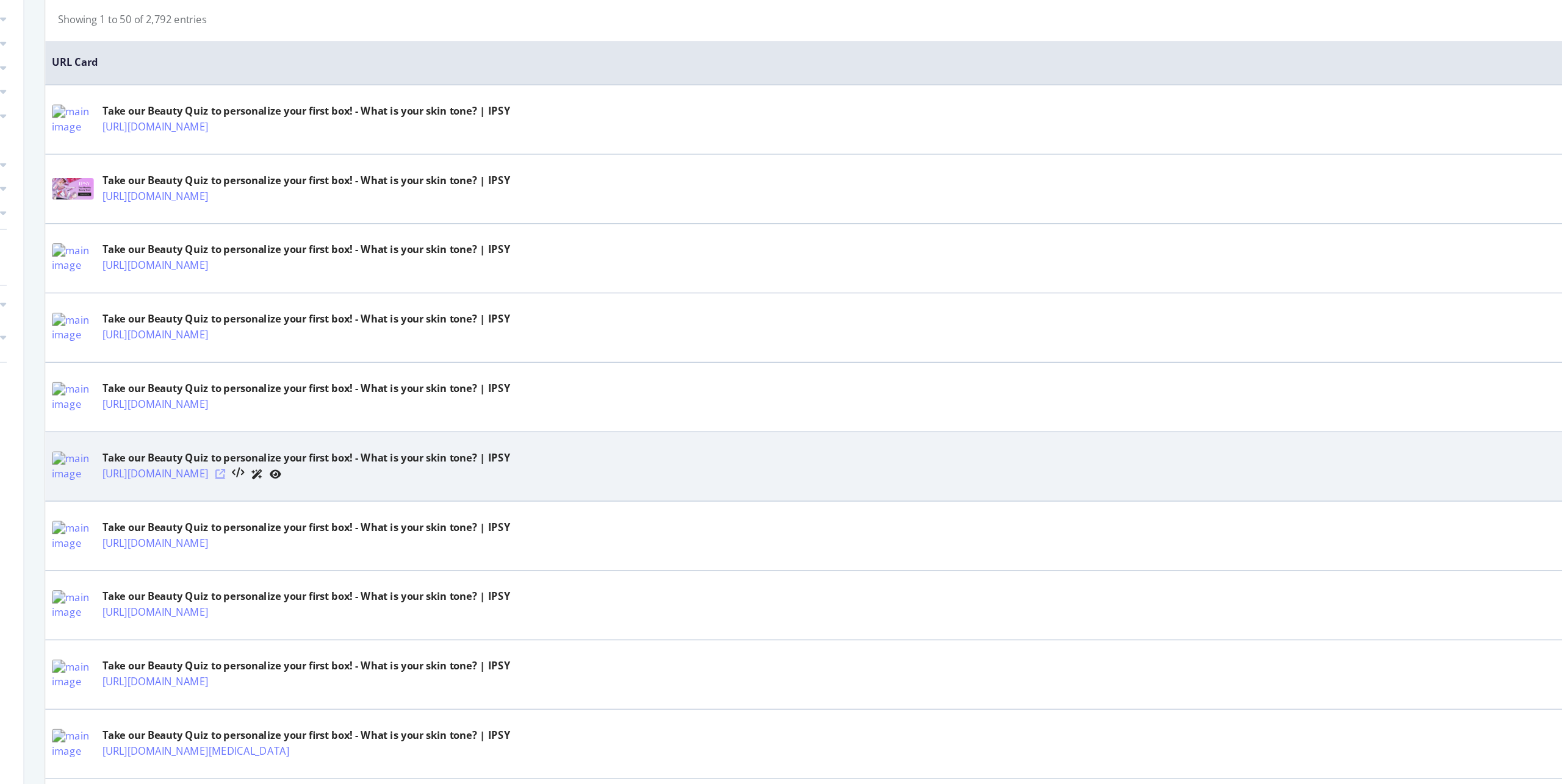
click at [281, 476] on icon at bounding box center [278, 478] width 7 height 7
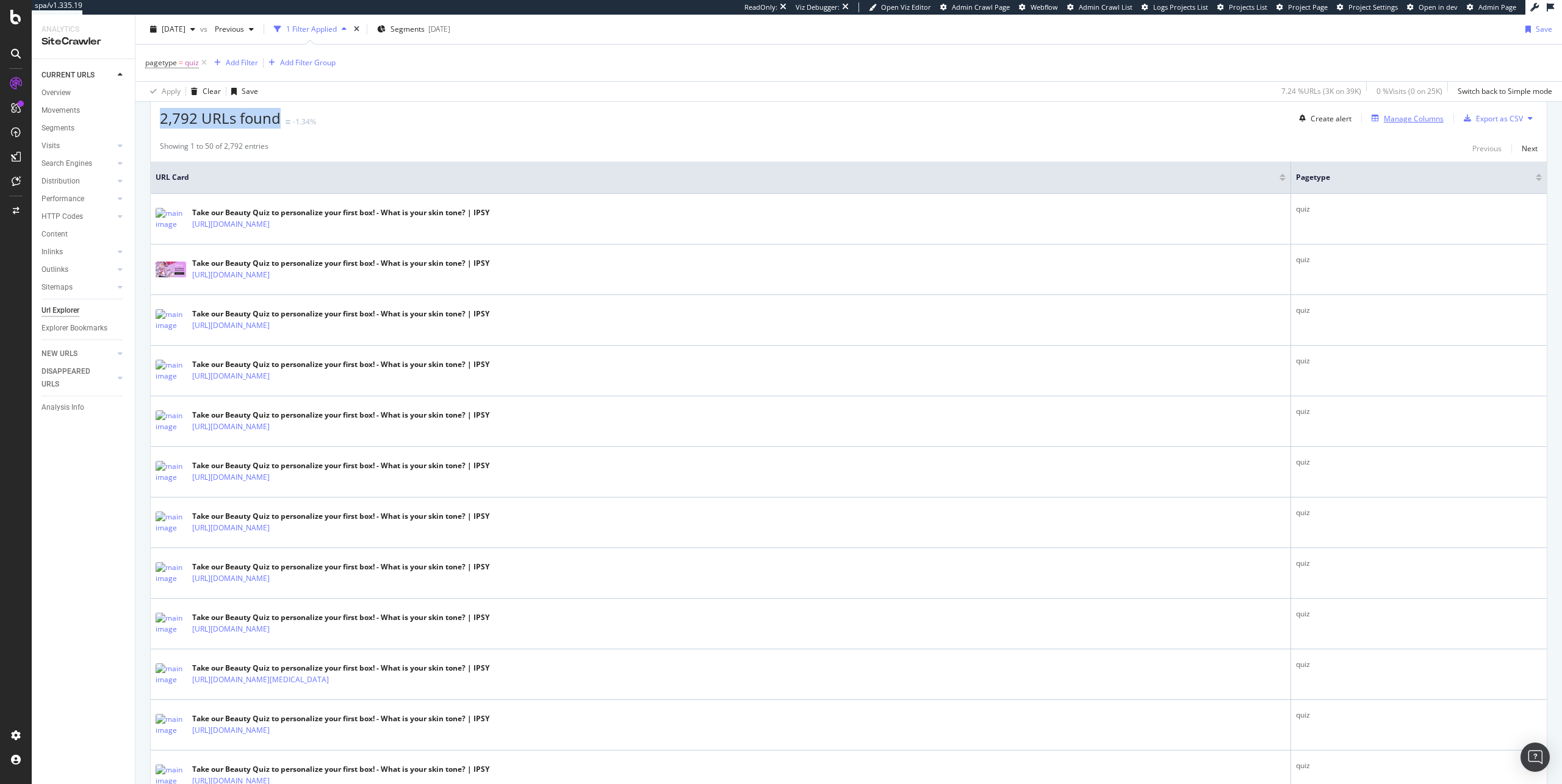
click at [1384, 123] on div "Manage Columns" at bounding box center [1405, 117] width 76 height 13
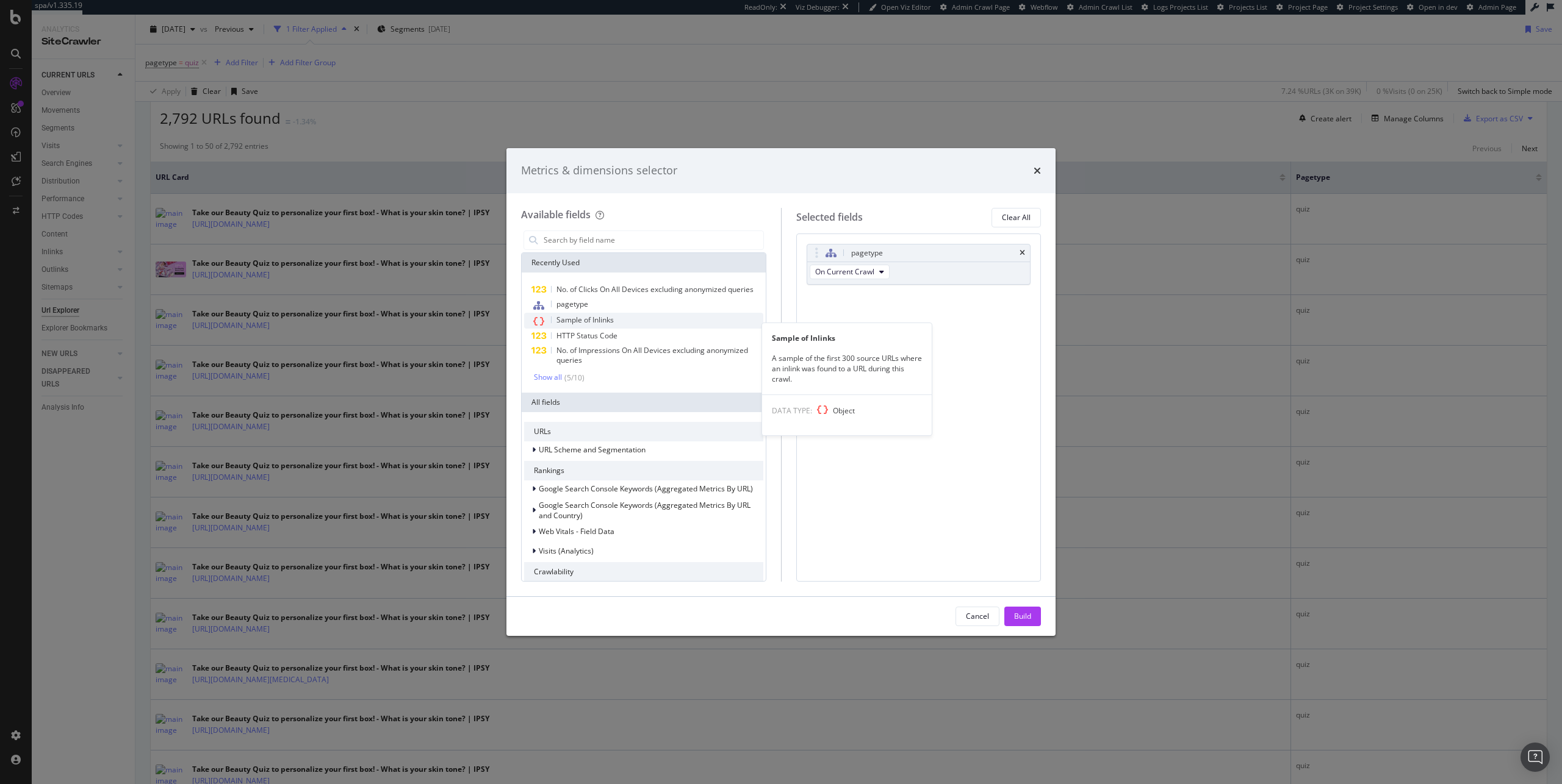
click at [662, 328] on div "Sample of Inlinks" at bounding box center [643, 320] width 239 height 16
click at [1020, 614] on div "Build" at bounding box center [1023, 616] width 17 height 10
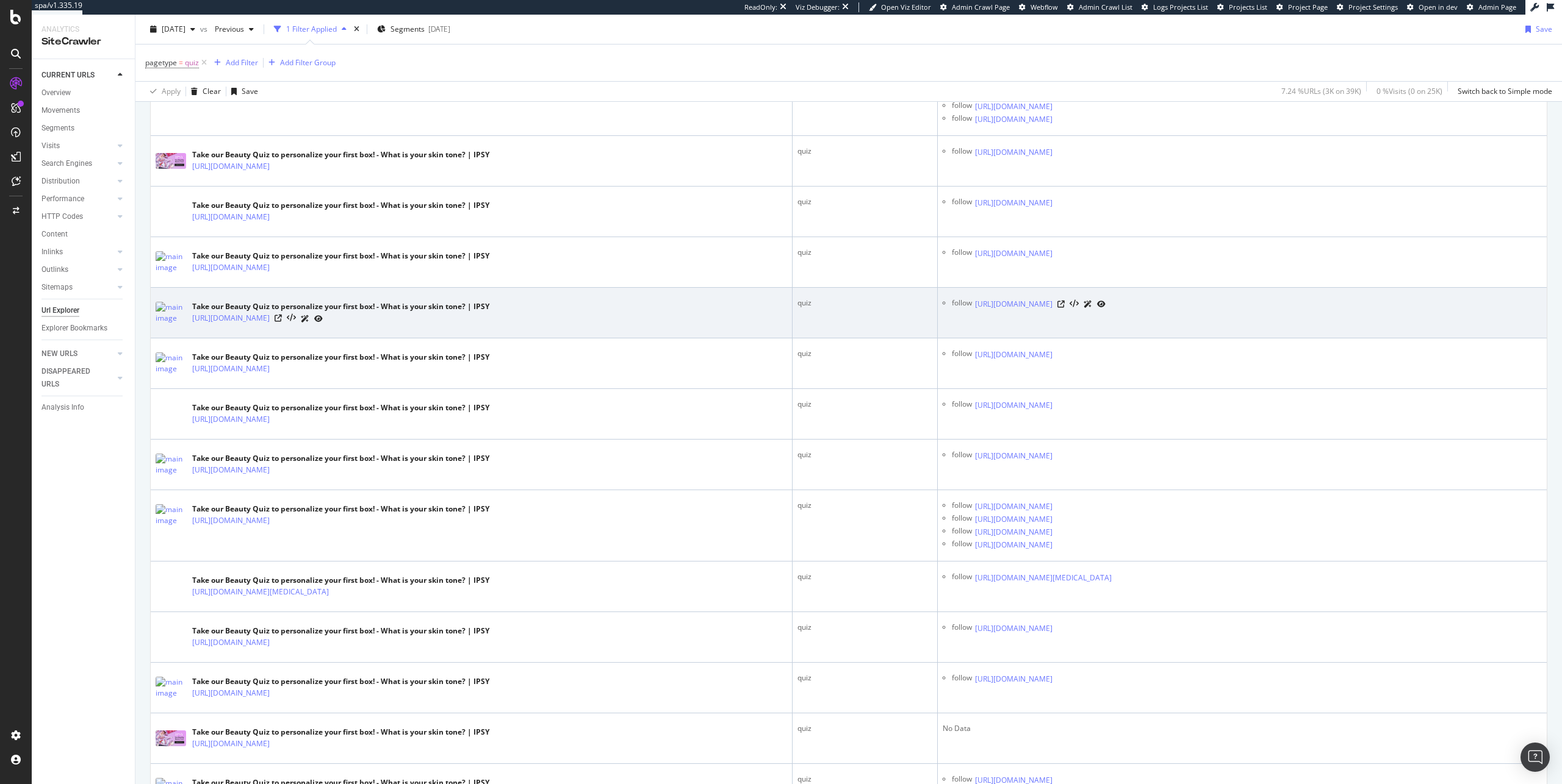
scroll to position [4022, 0]
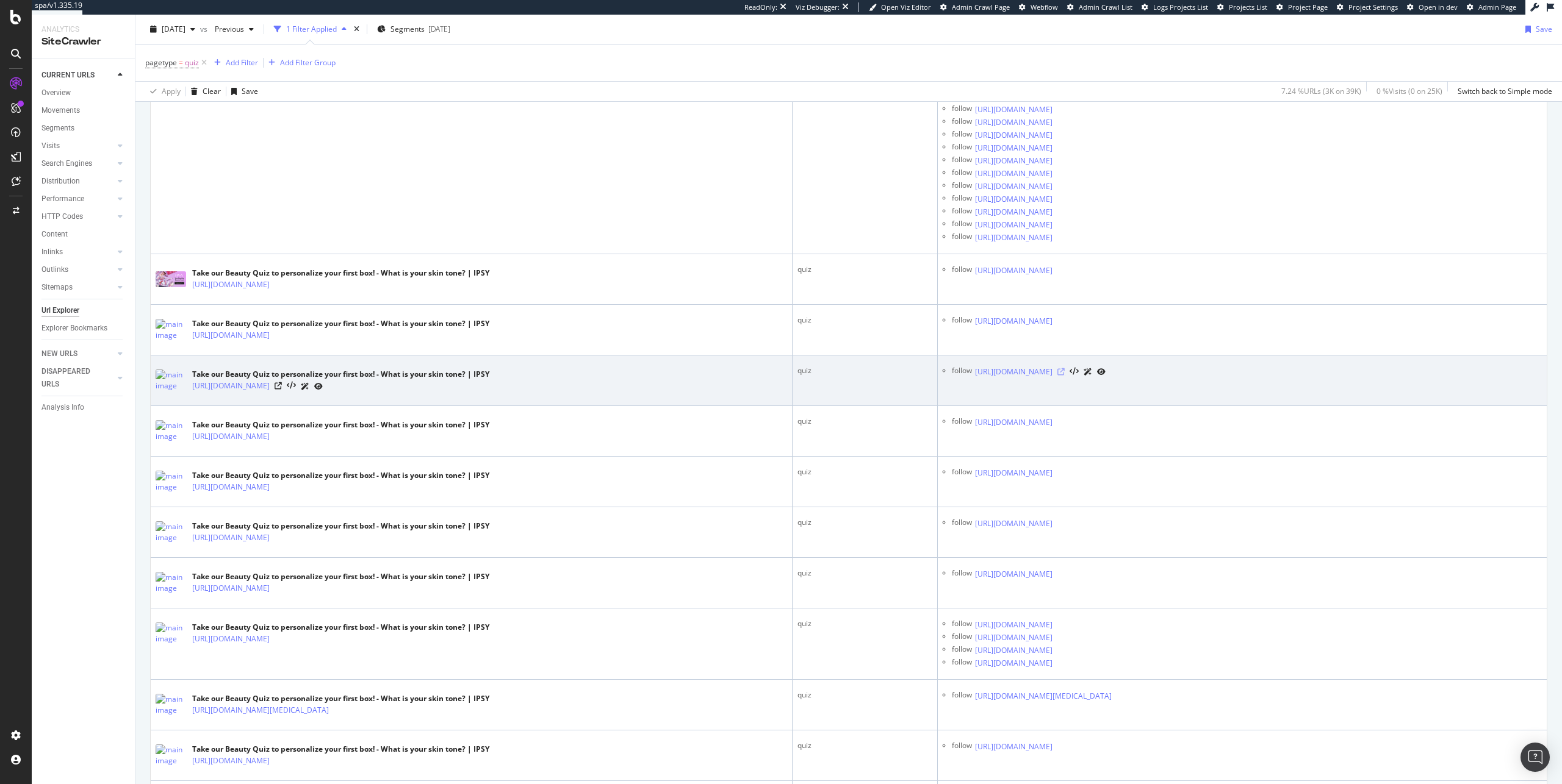
click at [1064, 373] on icon at bounding box center [1061, 372] width 7 height 7
click at [281, 388] on icon at bounding box center [278, 385] width 7 height 7
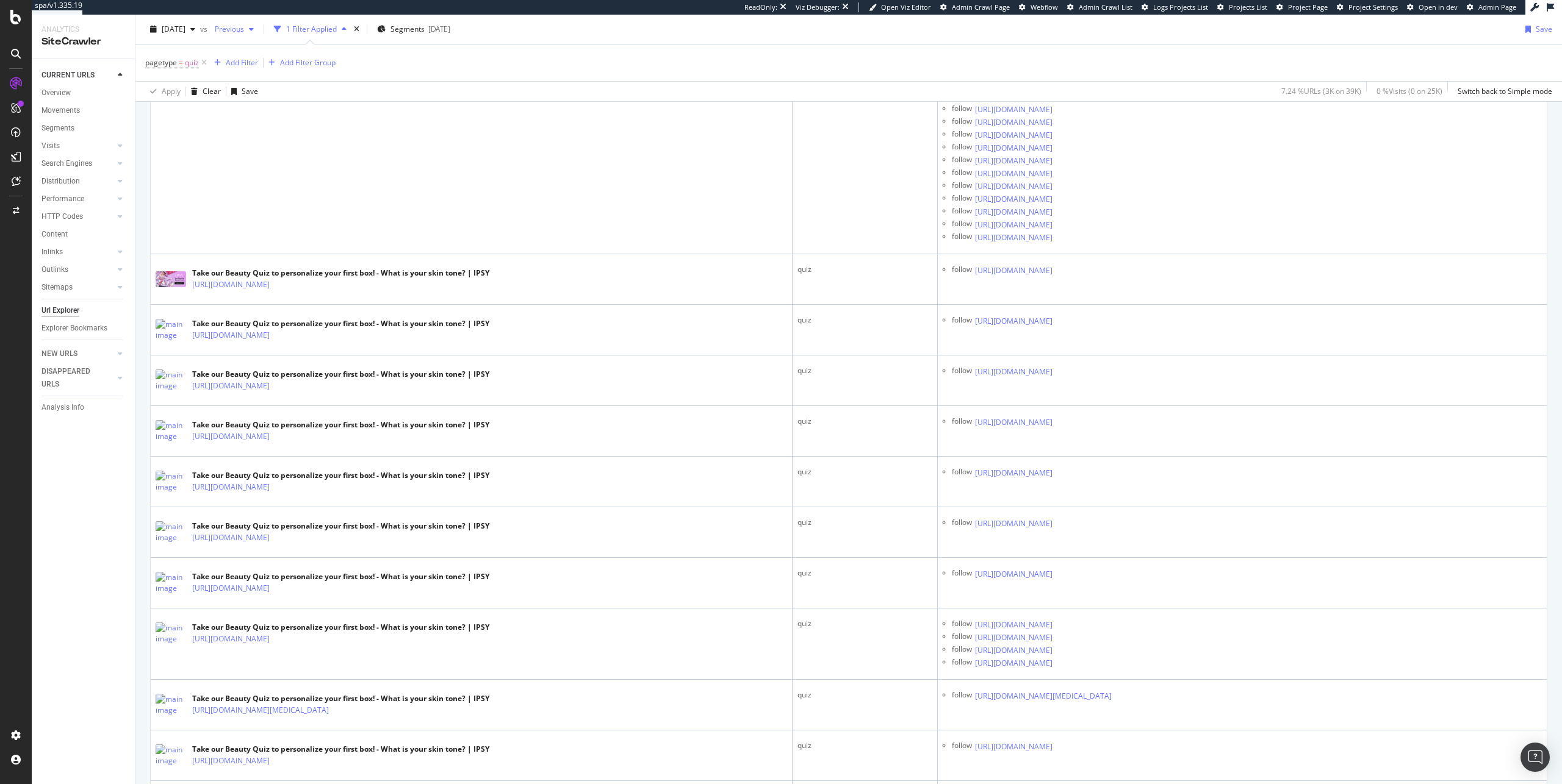
click at [244, 25] on span "Previous" at bounding box center [227, 29] width 34 height 10
click at [300, 115] on div "[DATE] 42.5K URLs" at bounding box center [292, 118] width 109 height 11
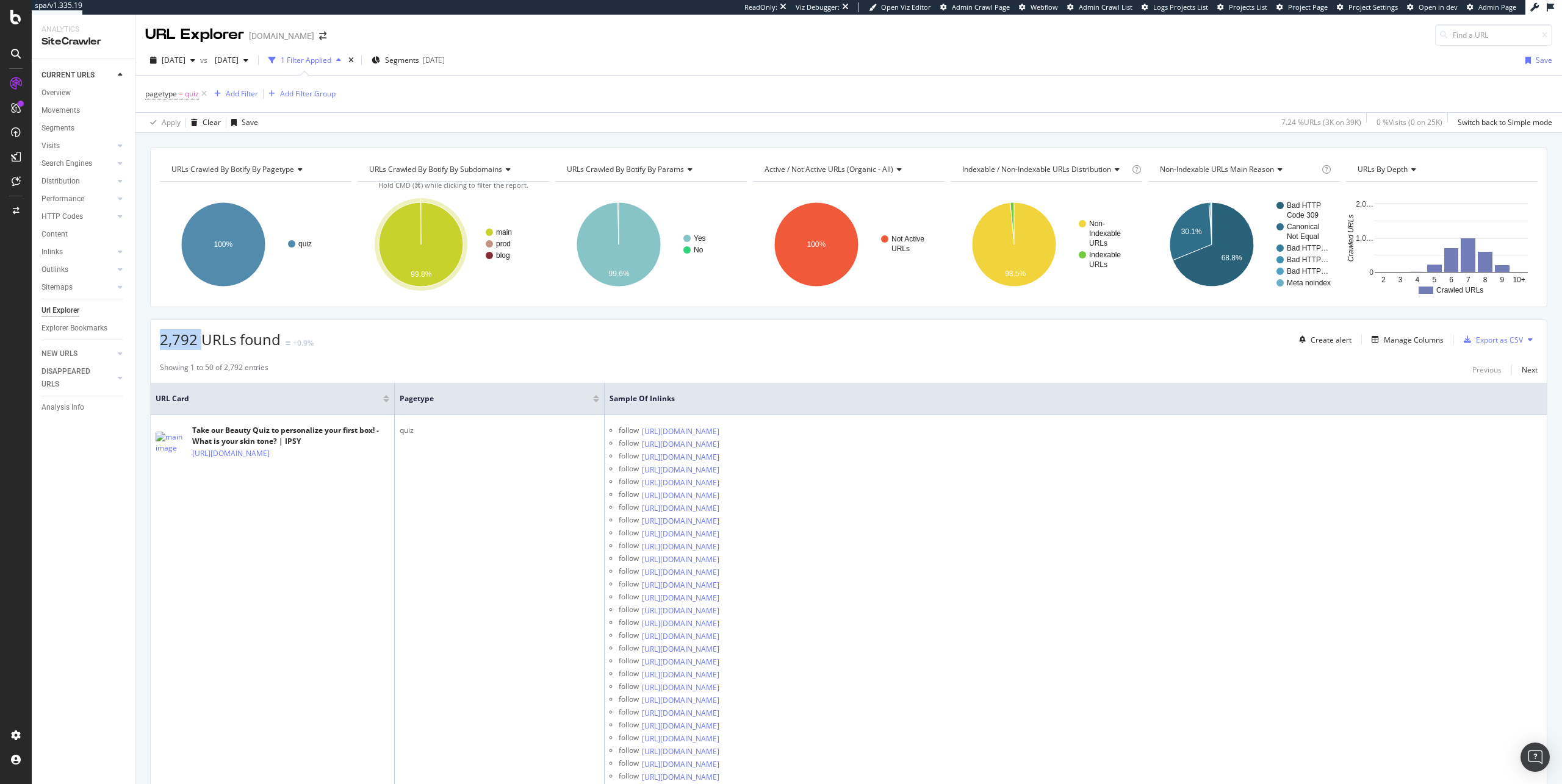
drag, startPoint x: 195, startPoint y: 343, endPoint x: 156, endPoint y: 342, distance: 39.0
click at [153, 341] on div "2,792 URLs found +0.9% Create alert Manage Columns Export as CSV" at bounding box center [848, 335] width 1396 height 30
click at [165, 343] on span "2,792 URLs found" at bounding box center [220, 339] width 121 height 20
click at [348, 344] on div "2,792 URLs found +0.9% Create alert Manage Columns Export as CSV" at bounding box center [848, 335] width 1396 height 30
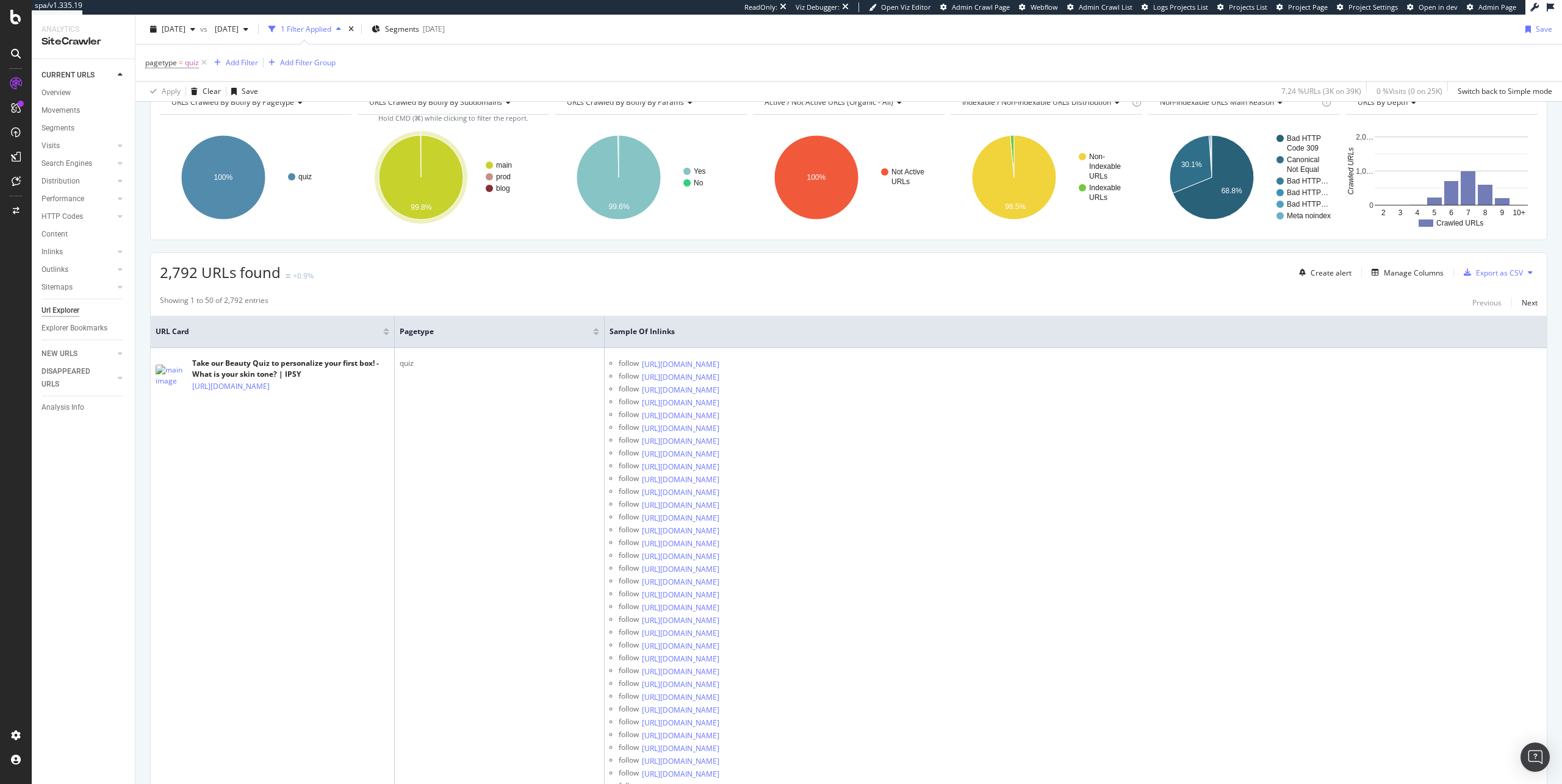
scroll to position [75, 0]
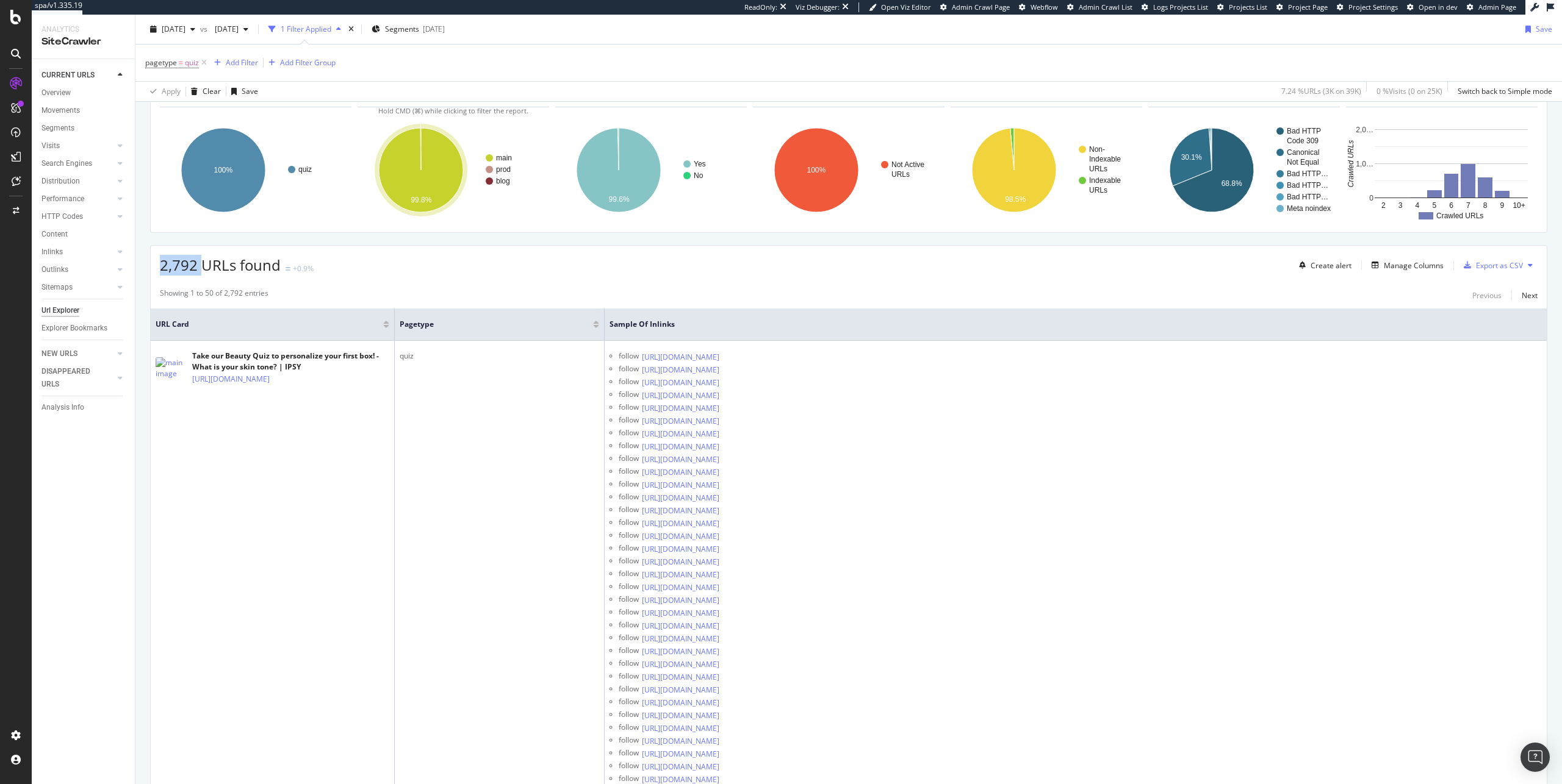
drag, startPoint x: 200, startPoint y: 267, endPoint x: 151, endPoint y: 264, distance: 49.1
click at [151, 264] on div "2,792 URLs found +0.9% Create alert Manage Columns Export as CSV" at bounding box center [848, 260] width 1396 height 30
click at [185, 271] on span "2,792 URLs found" at bounding box center [220, 265] width 121 height 20
drag, startPoint x: 195, startPoint y: 271, endPoint x: 162, endPoint y: 270, distance: 33.0
click at [162, 270] on span "2,792 URLs found" at bounding box center [220, 265] width 121 height 20
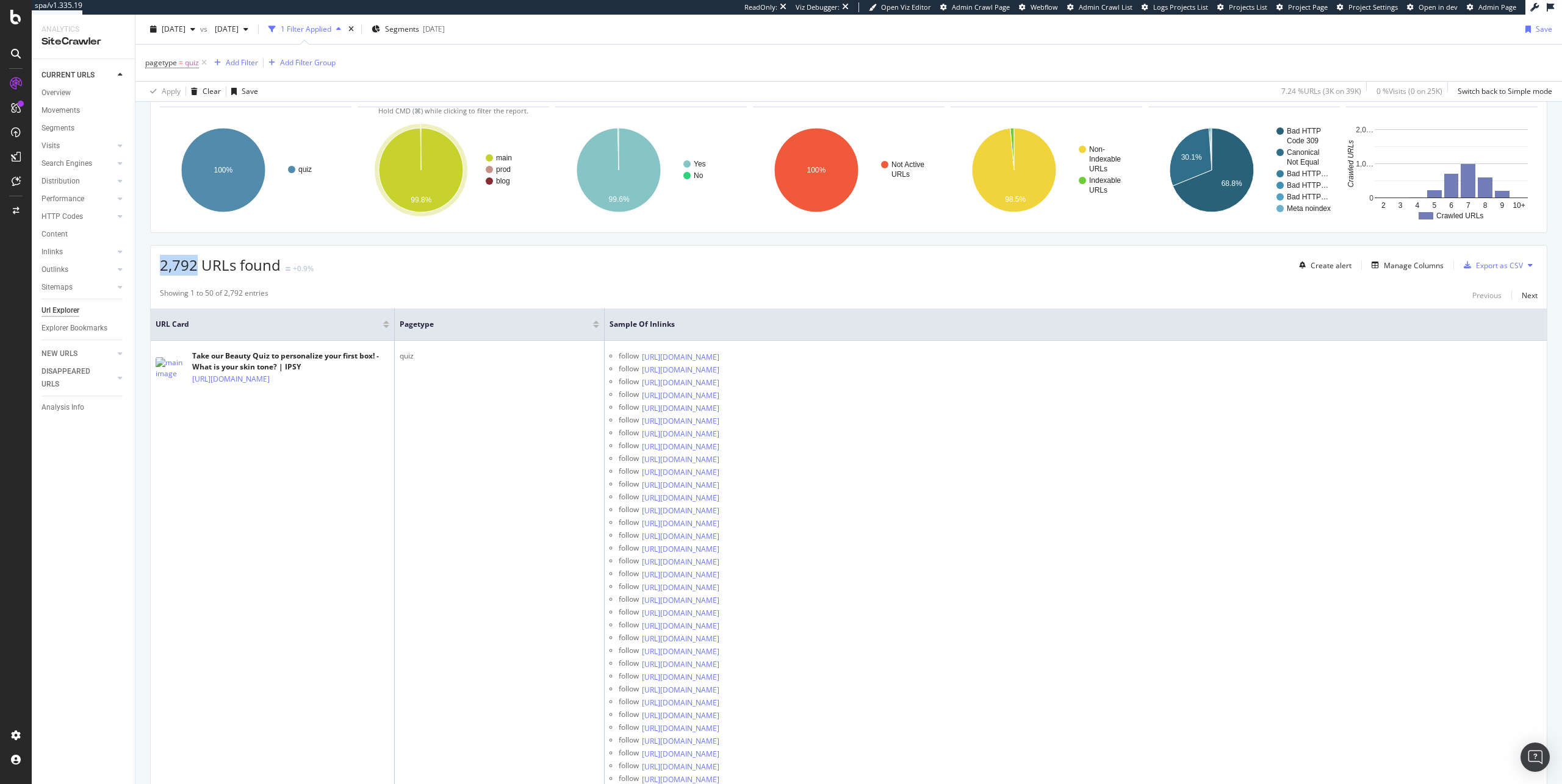
click at [192, 273] on span "2,792 URLs found" at bounding box center [220, 265] width 121 height 20
drag, startPoint x: 195, startPoint y: 268, endPoint x: 175, endPoint y: 269, distance: 20.0
click at [175, 269] on span "2,792 URLs found" at bounding box center [220, 265] width 121 height 20
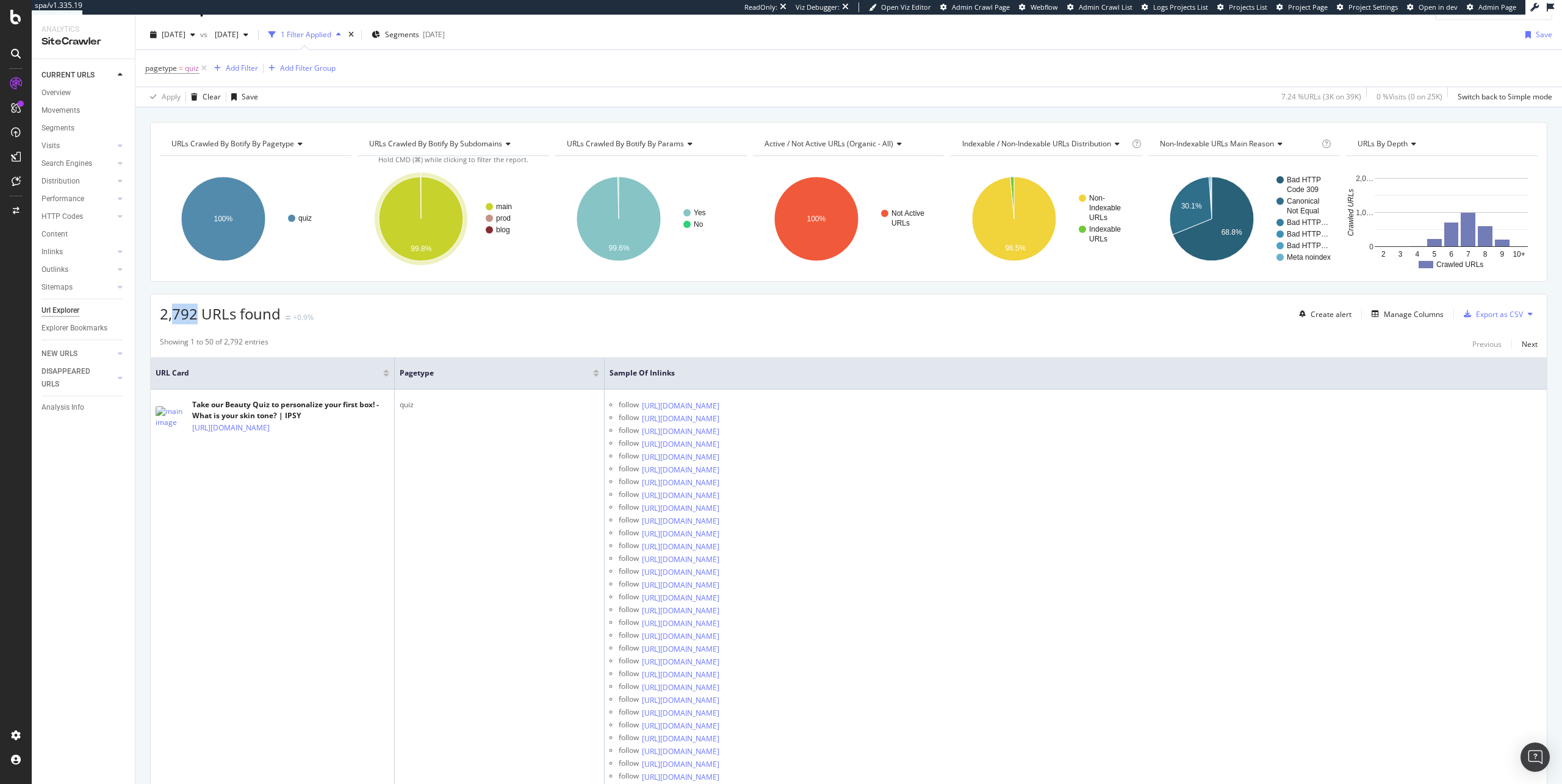
scroll to position [0, 0]
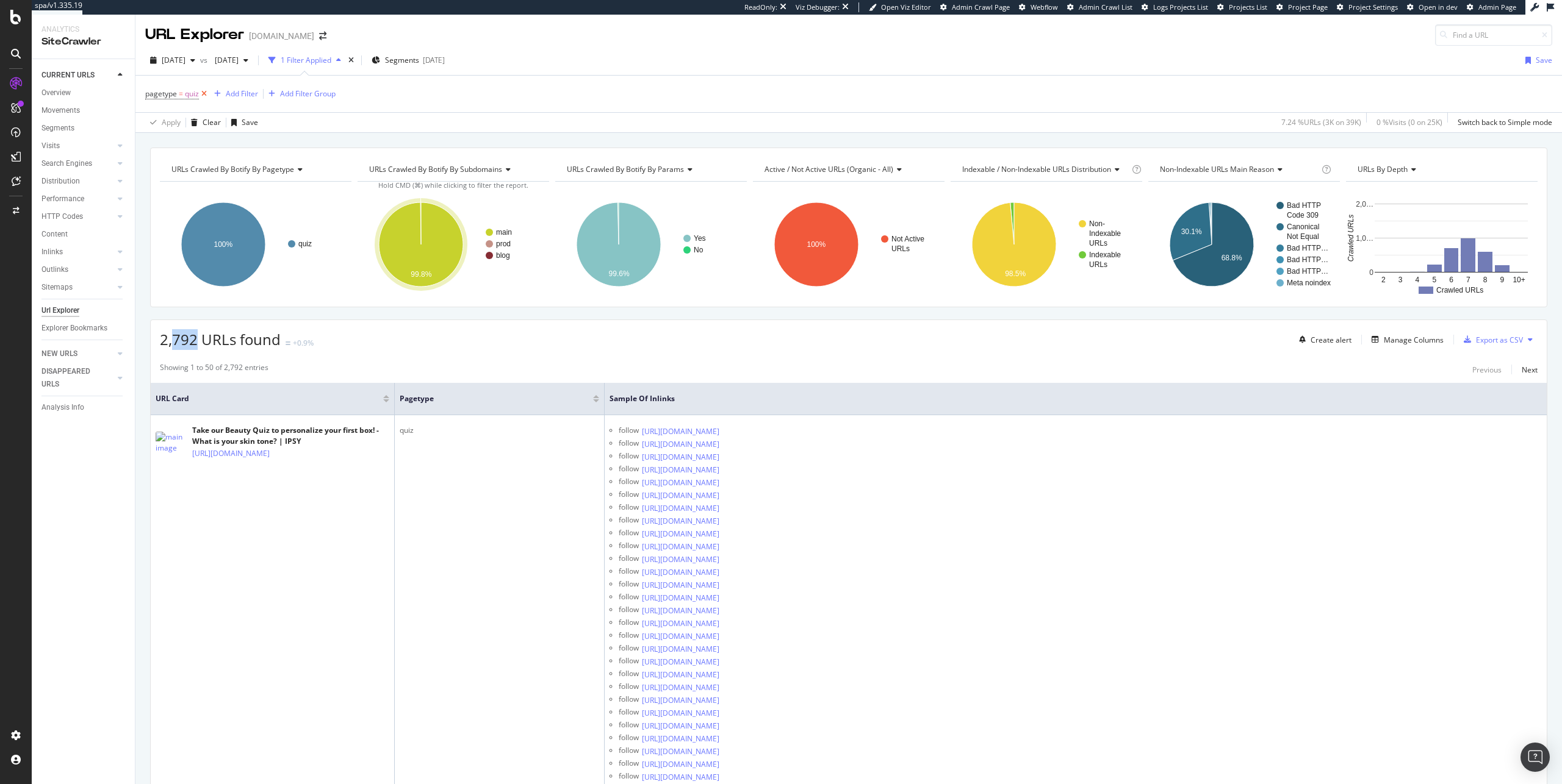
click at [202, 94] on icon at bounding box center [204, 94] width 10 height 12
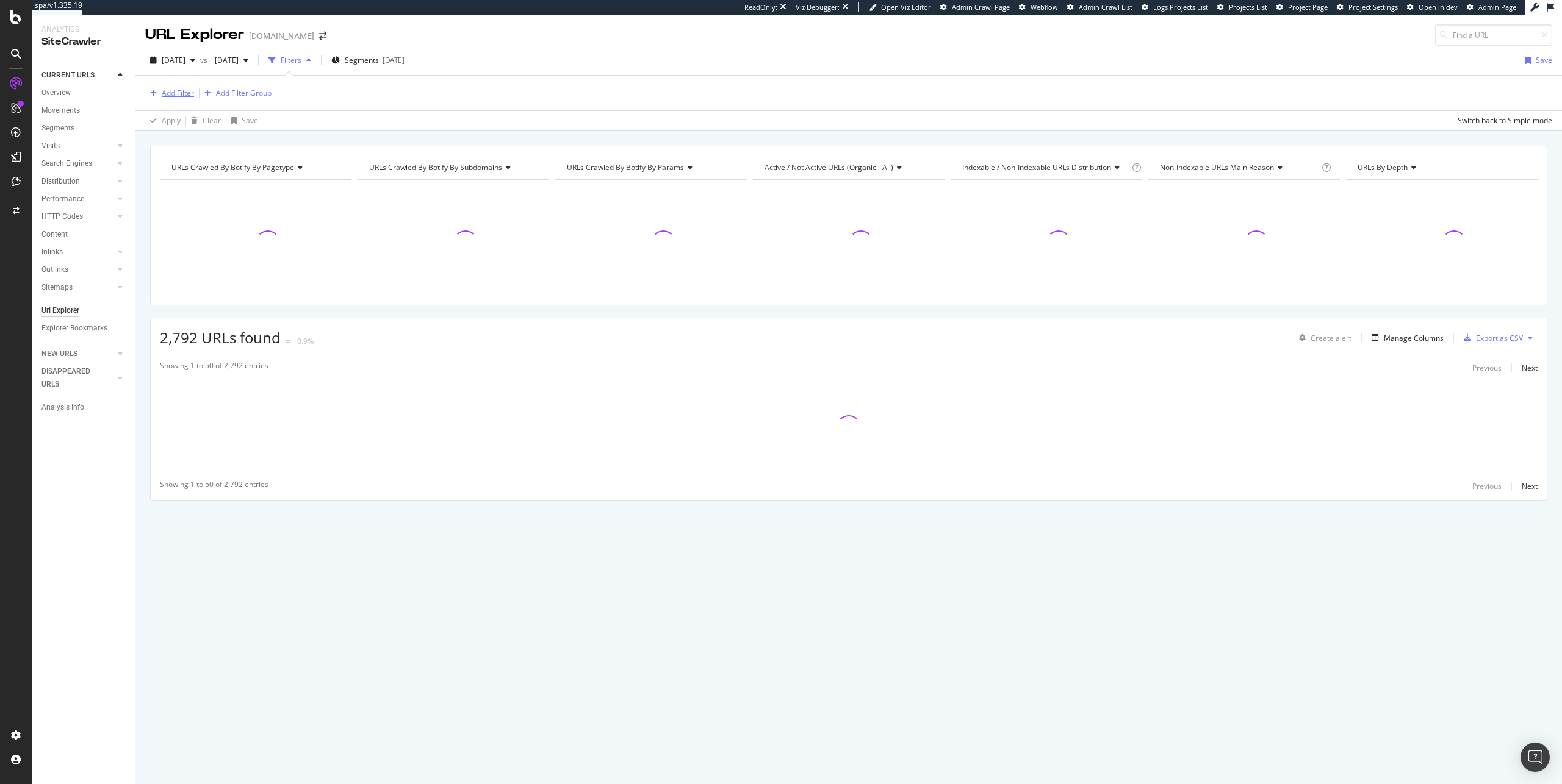
click at [175, 93] on div "Add Filter" at bounding box center [177, 93] width 32 height 10
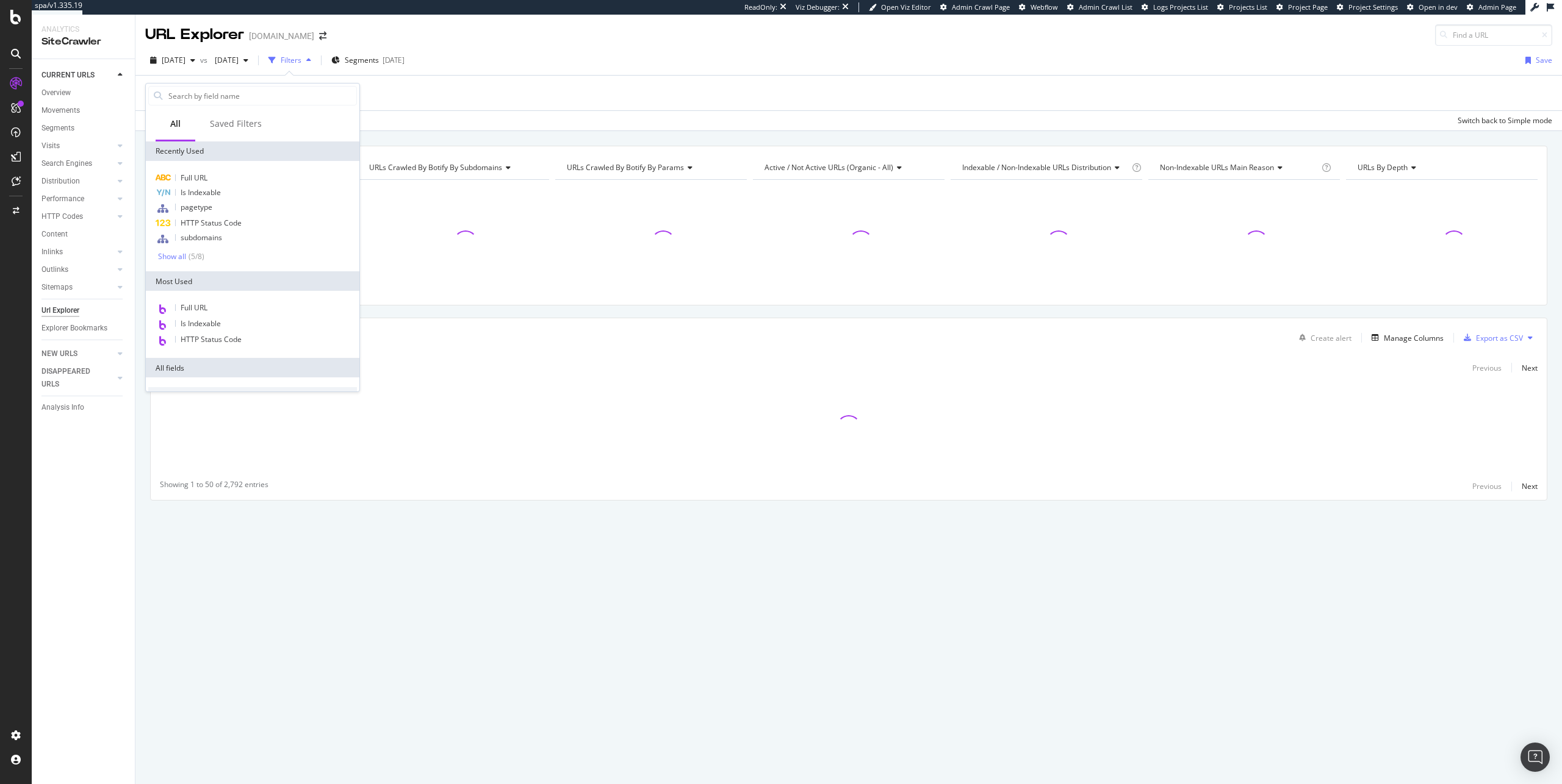
click at [205, 168] on div "Full URL Is Indexable pagetype HTTP Status Code subdomains Show all ( 5 / 8 )" at bounding box center [253, 215] width 214 height 110
click at [206, 173] on span "Full URL" at bounding box center [194, 178] width 27 height 10
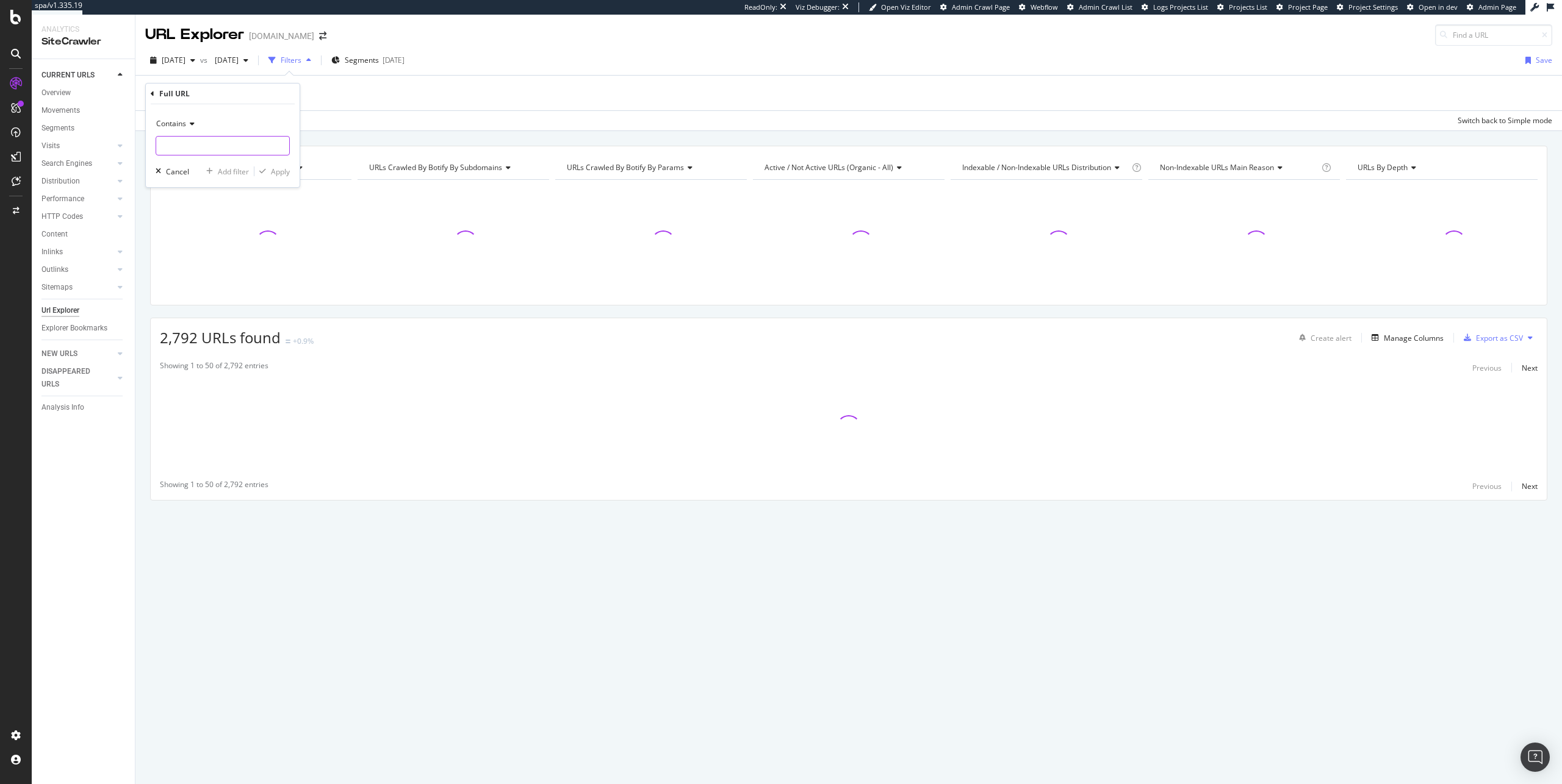
click at [224, 138] on input "text" at bounding box center [222, 146] width 133 height 19
paste input "[URL][DOMAIN_NAME]"
type input "[URL][DOMAIN_NAME]"
click at [275, 174] on div "Apply" at bounding box center [281, 172] width 19 height 10
